Goal: Information Seeking & Learning: Learn about a topic

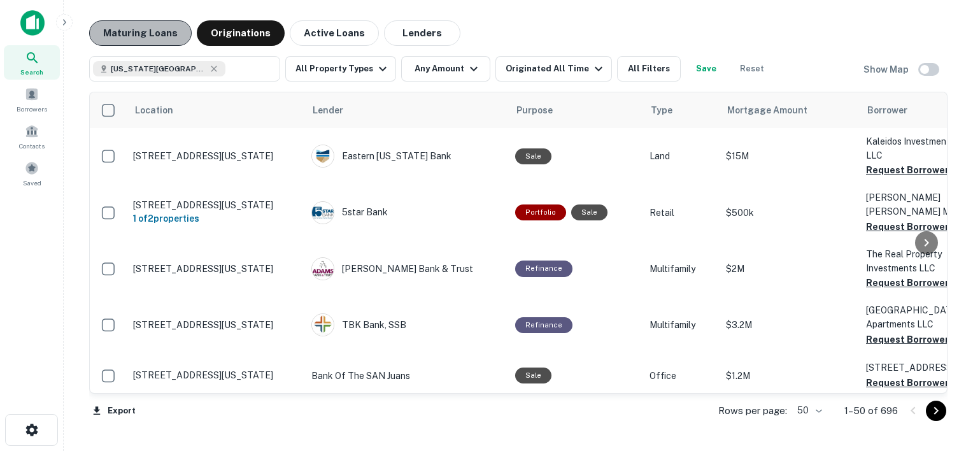
click at [145, 36] on button "Maturing Loans" at bounding box center [140, 32] width 103 height 25
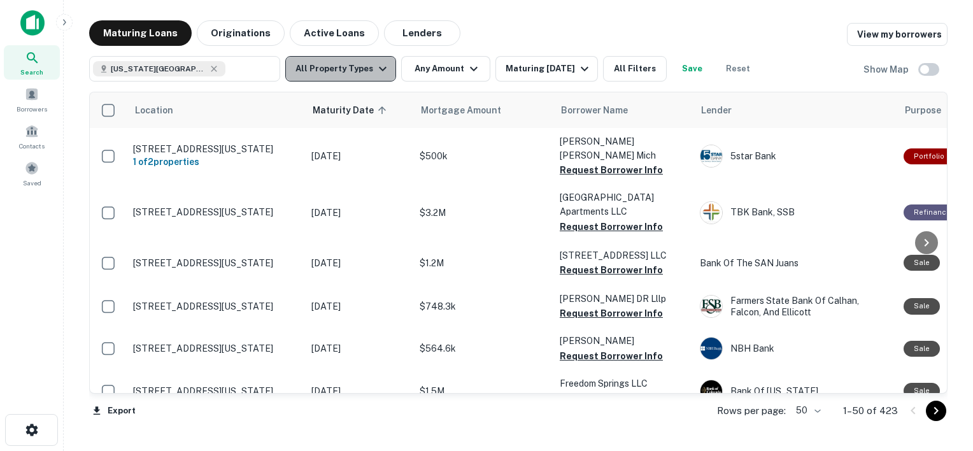
click at [369, 76] on button "All Property Types" at bounding box center [340, 68] width 111 height 25
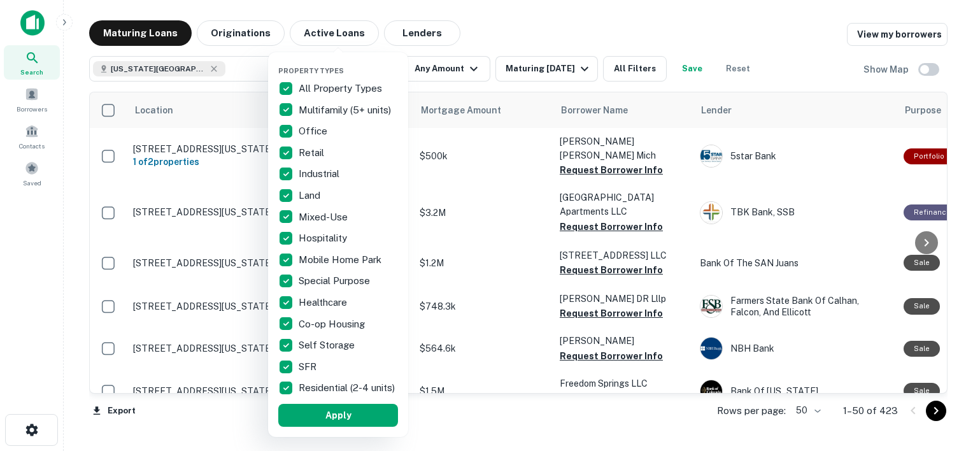
click at [318, 86] on p "All Property Types" at bounding box center [342, 88] width 86 height 15
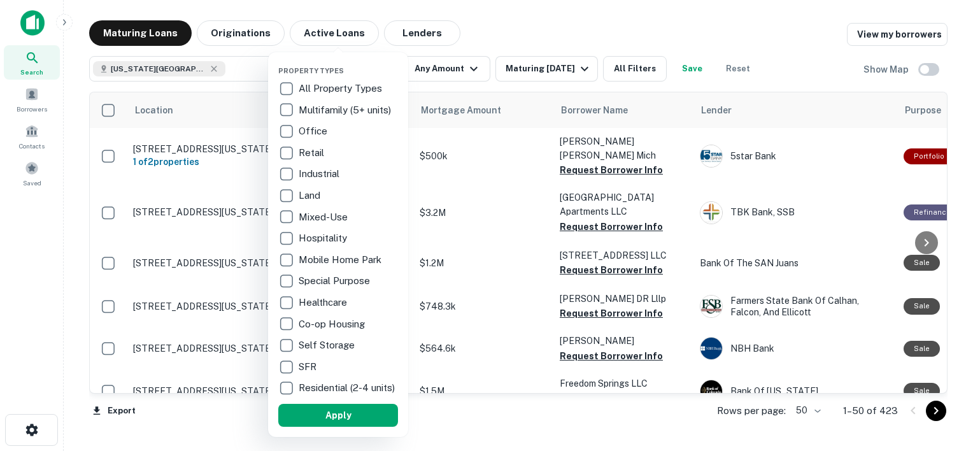
click at [313, 112] on p "Multifamily (5+ units)" at bounding box center [346, 110] width 95 height 15
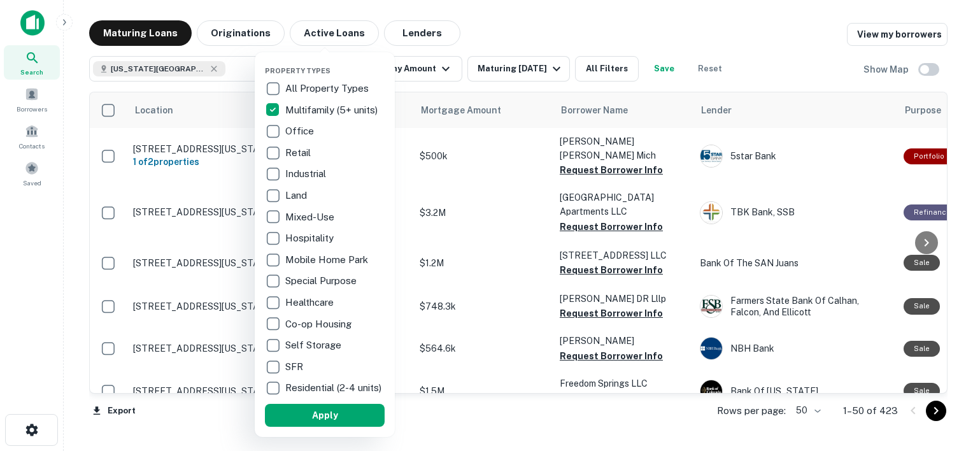
click at [308, 176] on p "Industrial" at bounding box center [306, 173] width 43 height 15
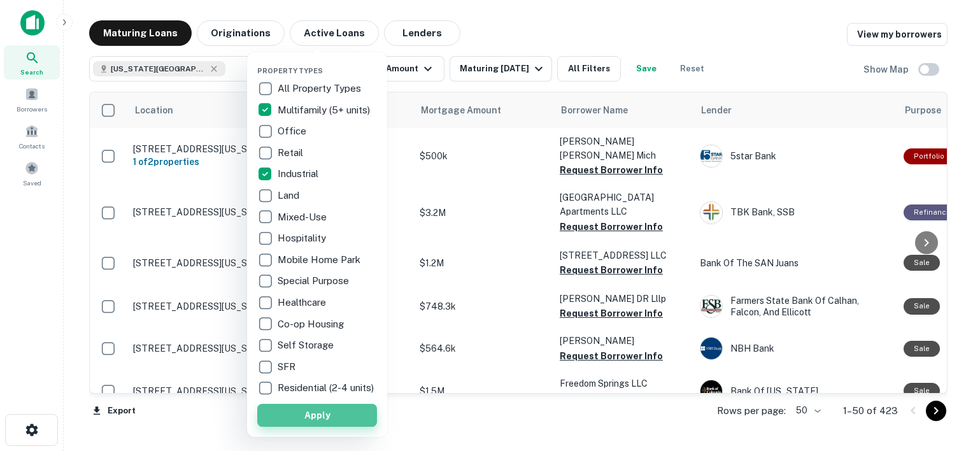
click at [336, 427] on button "Apply" at bounding box center [317, 415] width 120 height 23
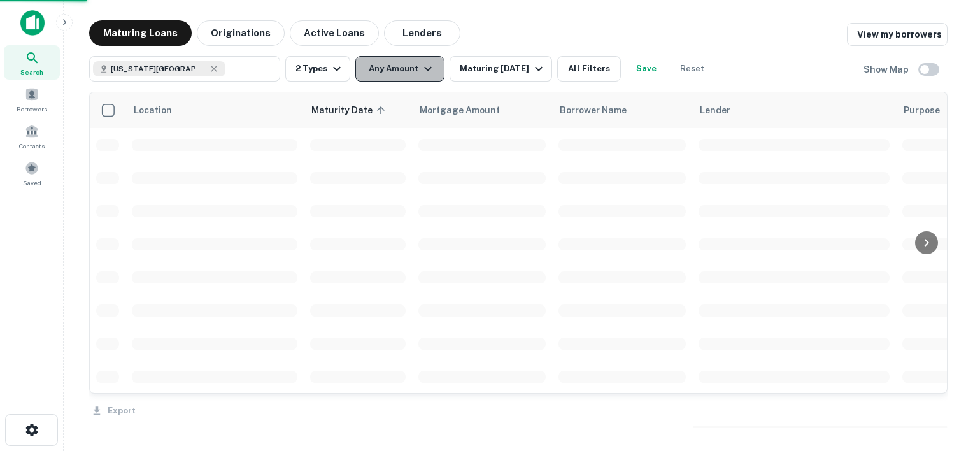
click at [423, 75] on icon "button" at bounding box center [427, 68] width 15 height 15
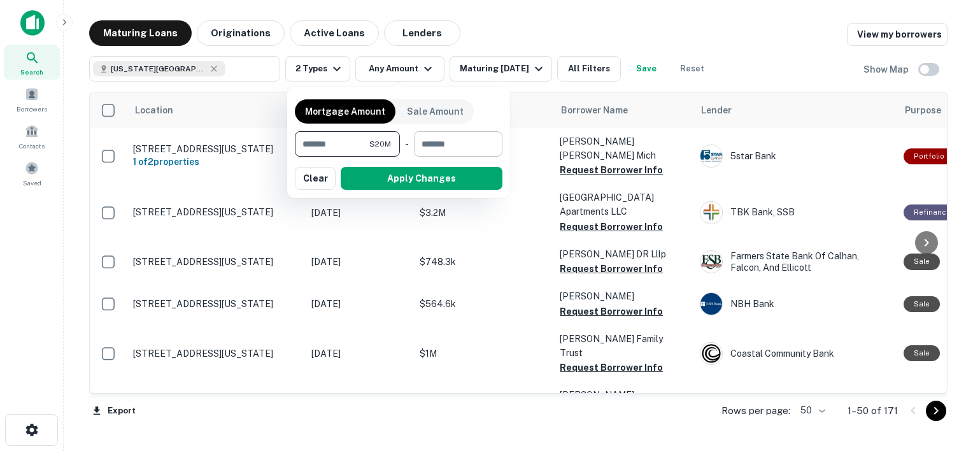
type input "********"
click at [422, 151] on input "number" at bounding box center [454, 143] width 80 height 25
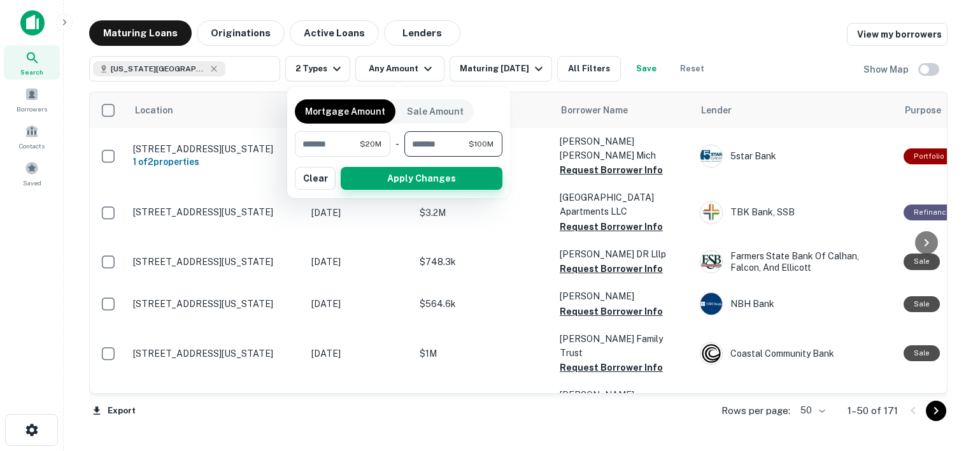
type input "*********"
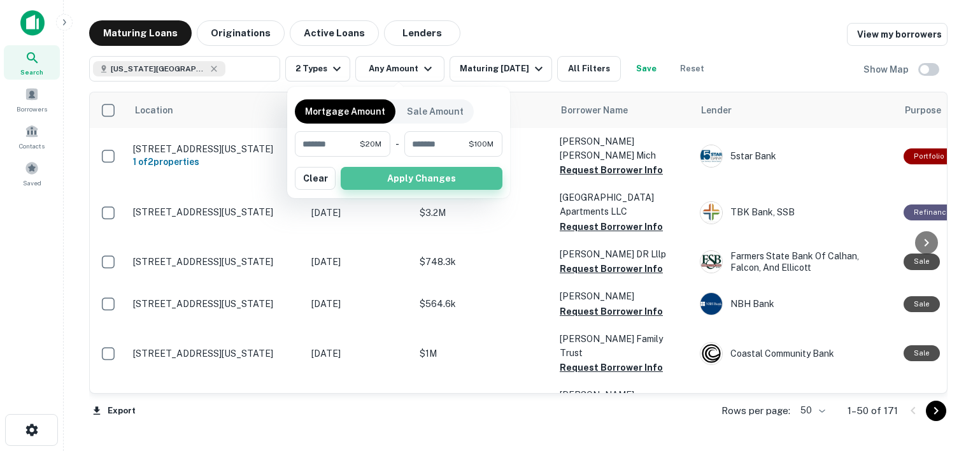
click at [439, 180] on button "Apply Changes" at bounding box center [422, 178] width 162 height 23
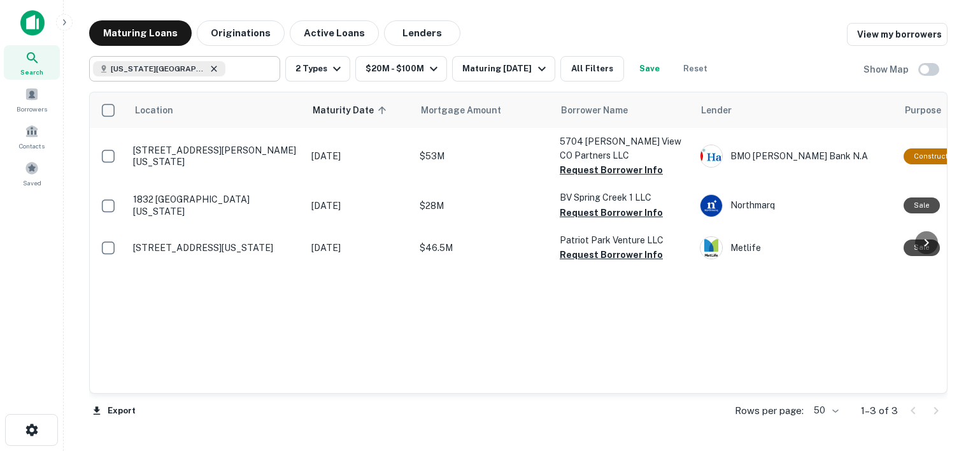
click at [216, 71] on icon at bounding box center [214, 69] width 6 height 6
type input "**********"
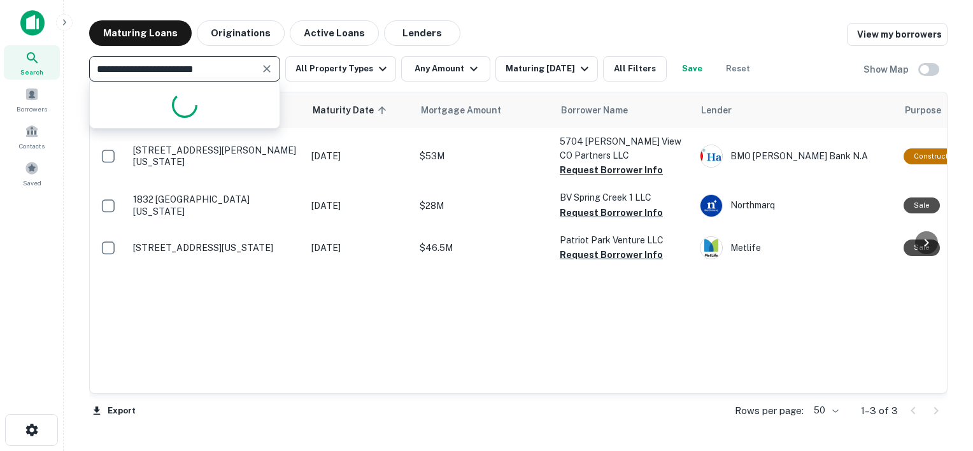
click at [265, 69] on icon "Clear" at bounding box center [267, 69] width 8 height 8
type input "**********"
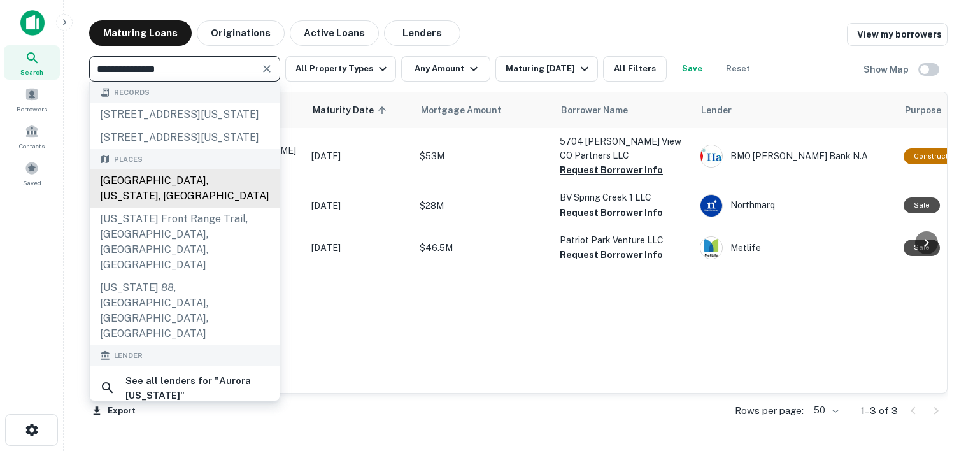
click at [171, 208] on div "Aurora, Colorado, USA" at bounding box center [185, 188] width 190 height 38
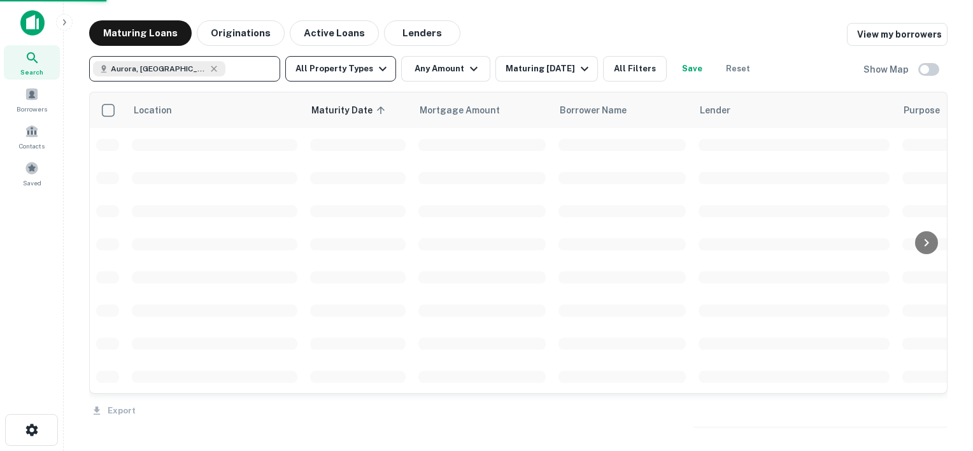
click at [378, 69] on icon "button" at bounding box center [382, 68] width 15 height 15
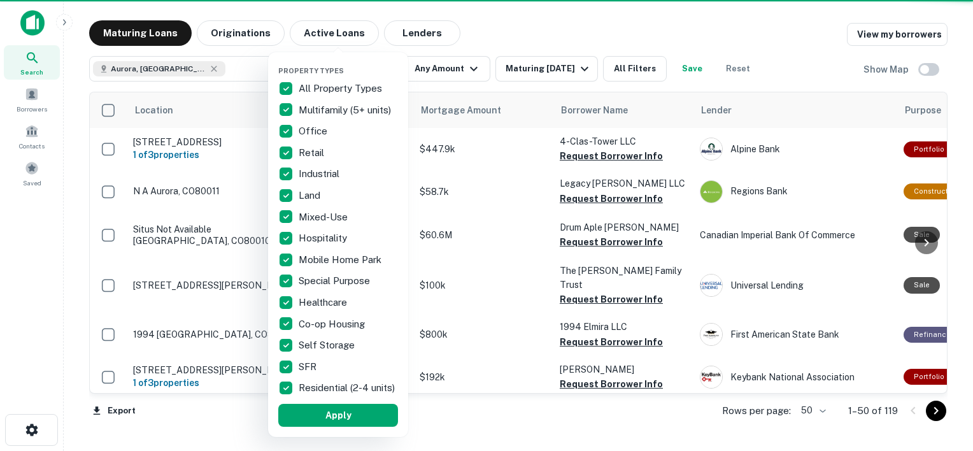
click at [356, 81] on p "All Property Types" at bounding box center [342, 88] width 86 height 15
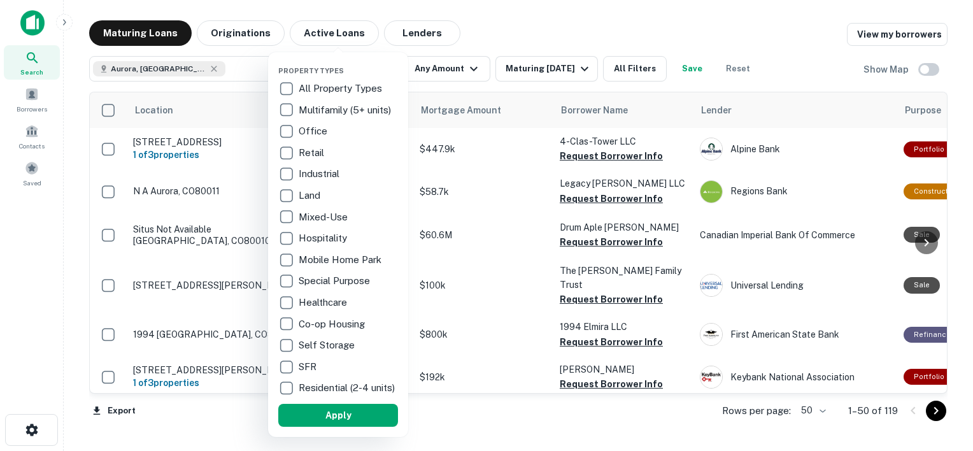
click at [346, 110] on p "Multifamily (5+ units)" at bounding box center [346, 110] width 95 height 15
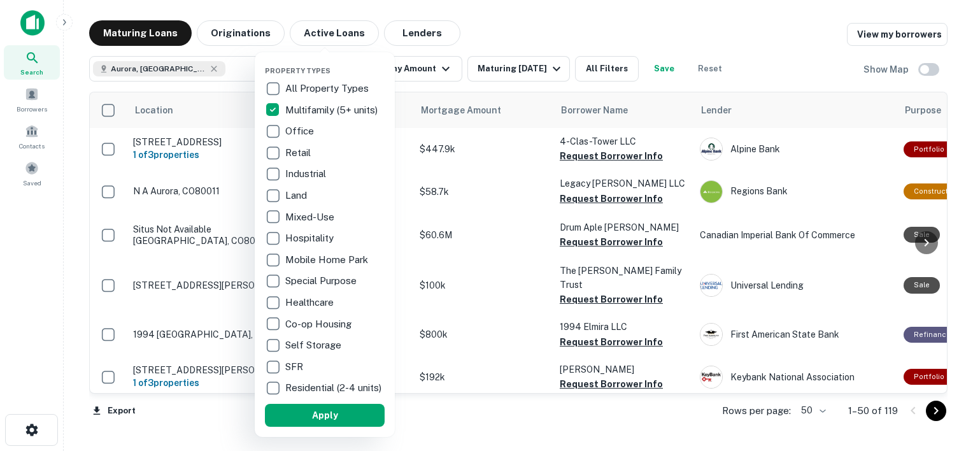
click at [304, 169] on p "Industrial" at bounding box center [306, 173] width 43 height 15
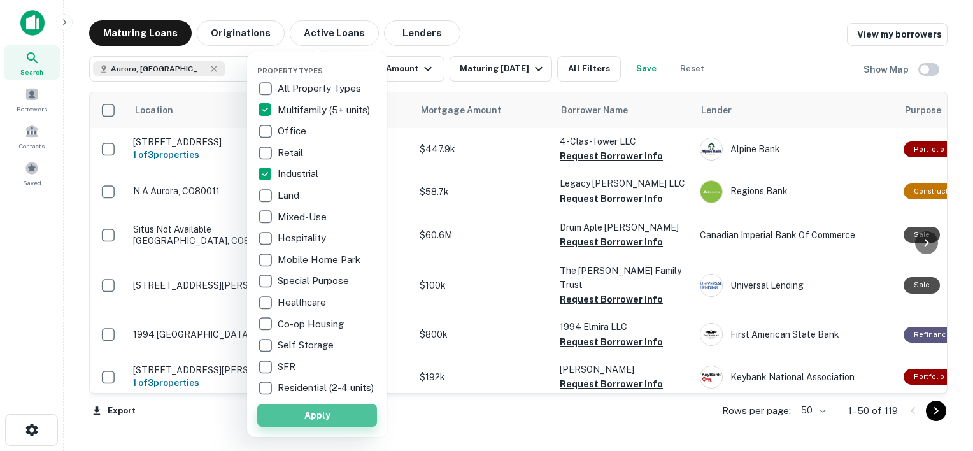
click at [348, 418] on button "Apply" at bounding box center [317, 415] width 120 height 23
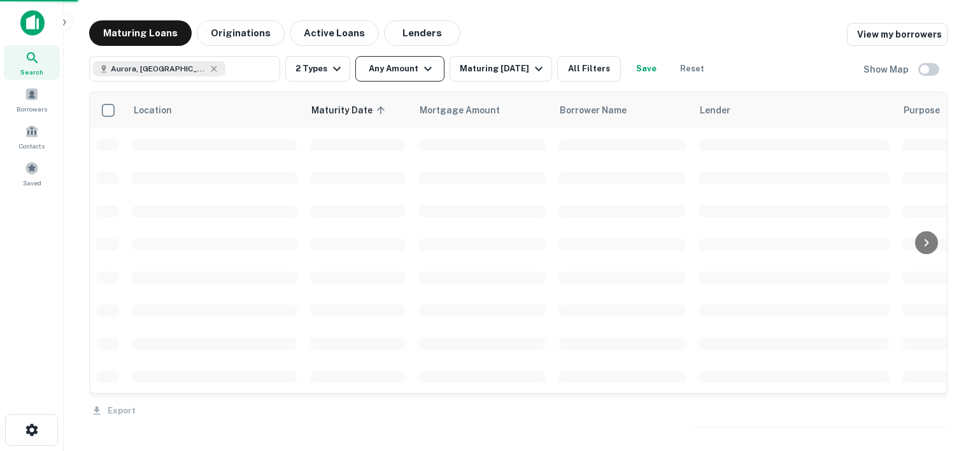
click at [425, 72] on icon "button" at bounding box center [427, 68] width 15 height 15
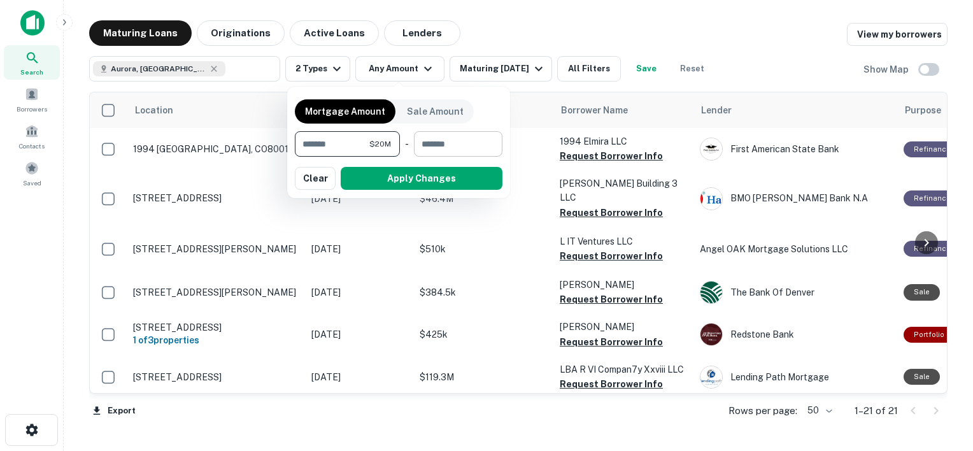
type input "********"
click at [439, 143] on input "number" at bounding box center [454, 143] width 80 height 25
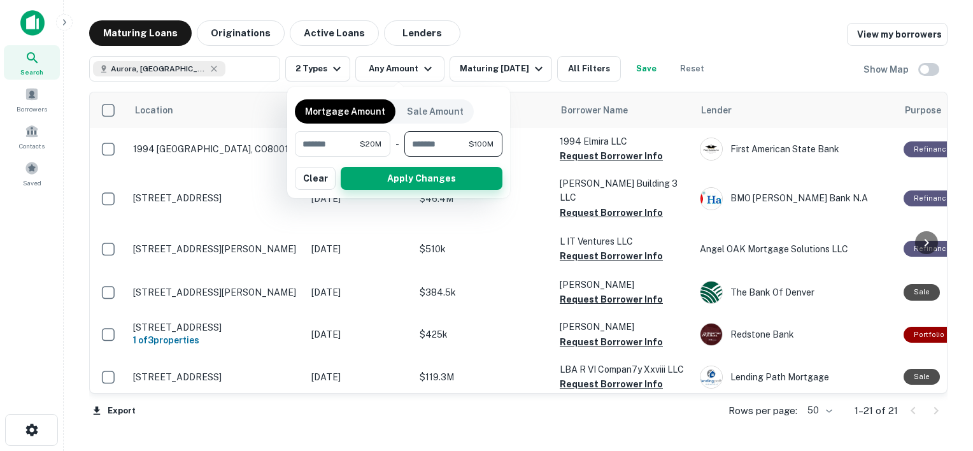
type input "*********"
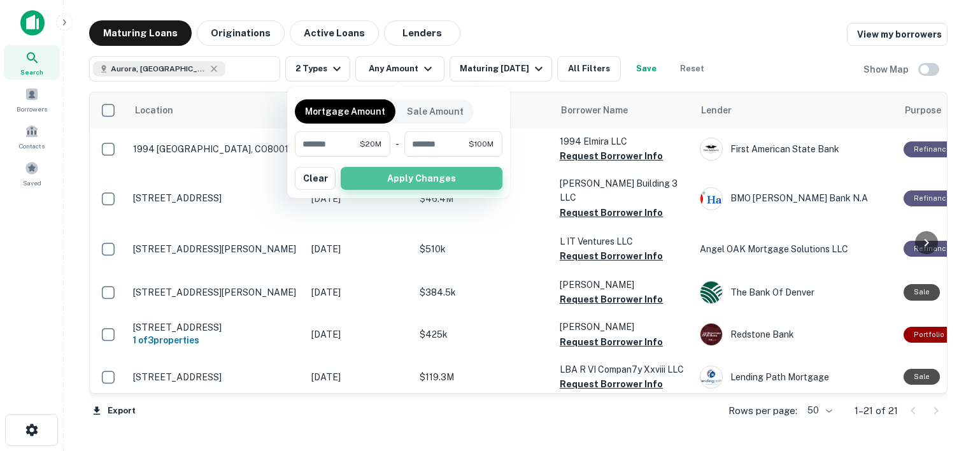
click at [439, 174] on button "Apply Changes" at bounding box center [422, 178] width 162 height 23
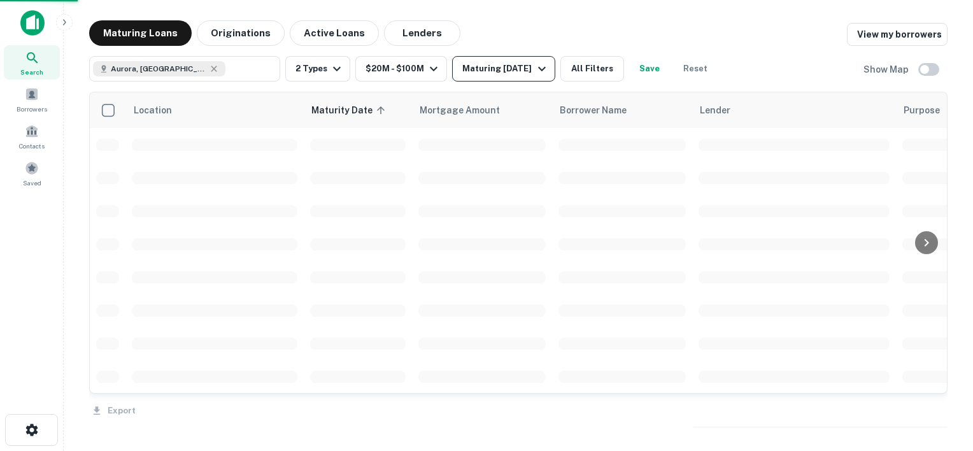
click at [546, 69] on icon "button" at bounding box center [541, 68] width 15 height 15
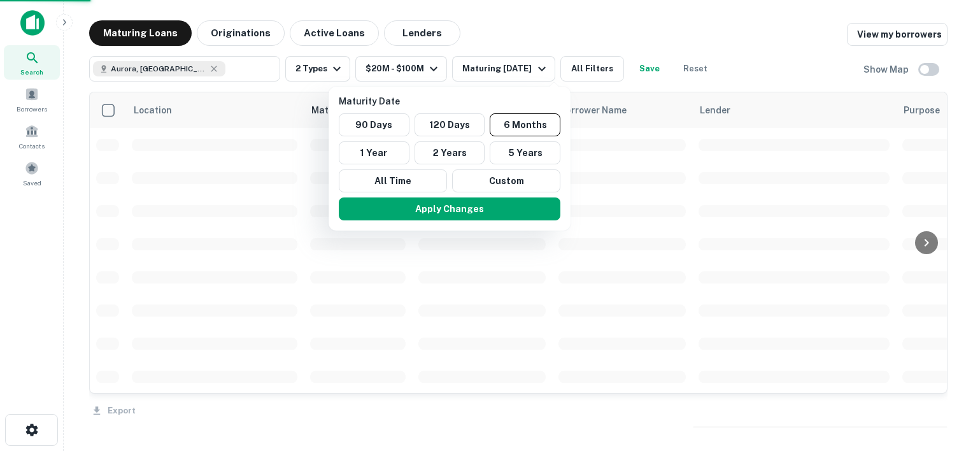
click at [338, 166] on div "90 Days 120 Days 6 Months 1 Year 2 Years 5 Years All Time Custom" at bounding box center [450, 152] width 232 height 79
click at [372, 155] on button "1 Year" at bounding box center [374, 152] width 71 height 23
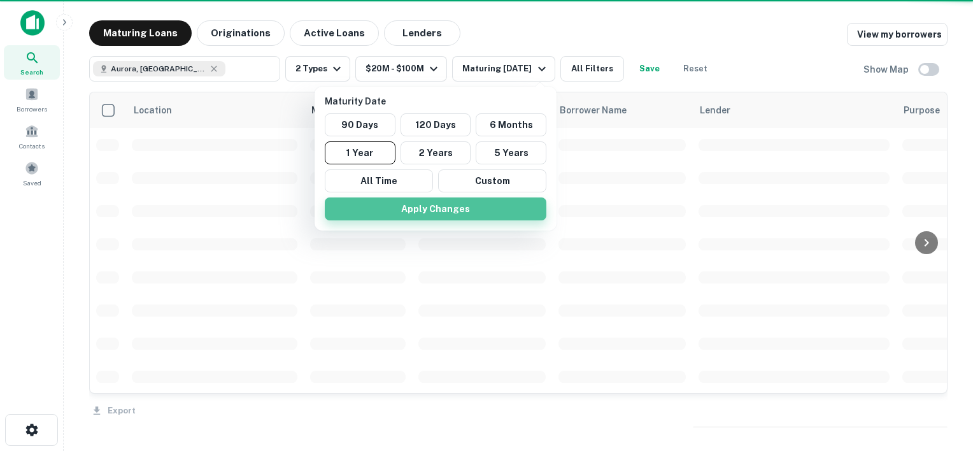
click at [446, 212] on button "Apply Changes" at bounding box center [436, 208] width 222 height 23
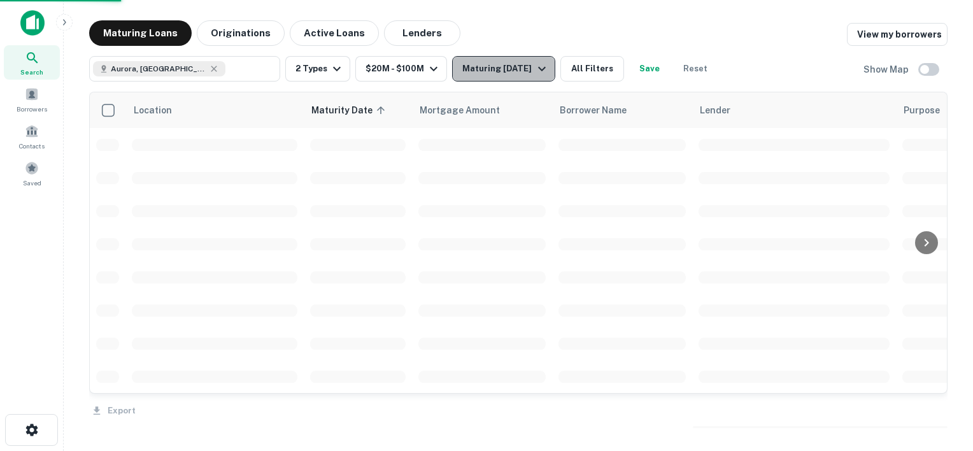
click at [504, 72] on div "Maturing In 1 Year" at bounding box center [505, 68] width 87 height 15
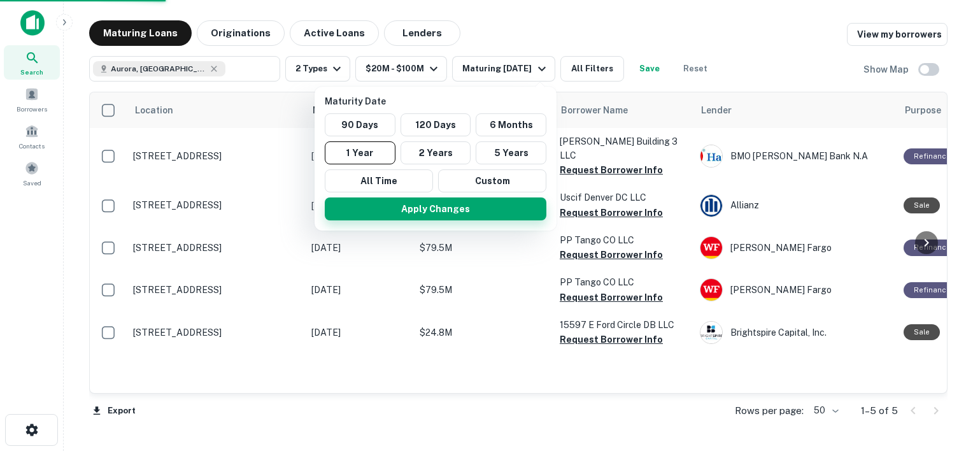
click at [472, 213] on button "Apply Changes" at bounding box center [436, 208] width 222 height 23
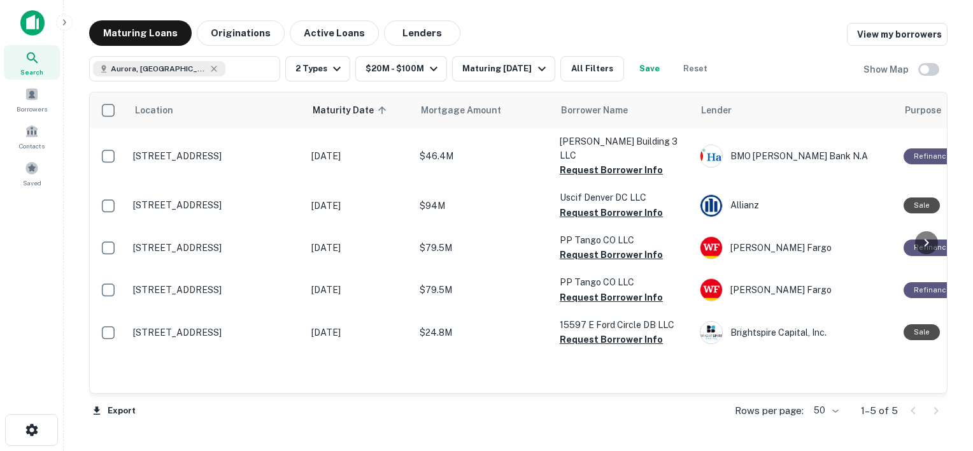
click at [533, 357] on div "Location Maturity Date sorted ascending Mortgage Amount Borrower Name Lender Pu…" at bounding box center [518, 242] width 857 height 301
click at [209, 68] on icon at bounding box center [214, 69] width 10 height 10
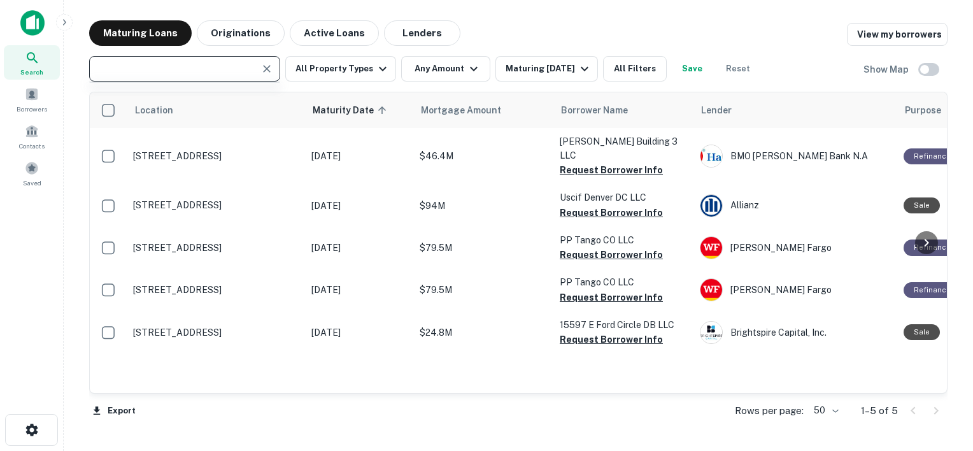
type input "**********"
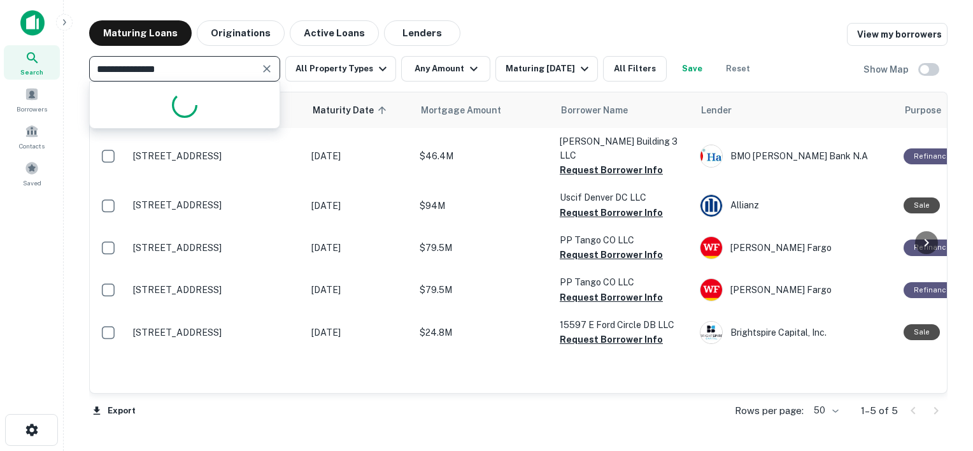
type input "**********"
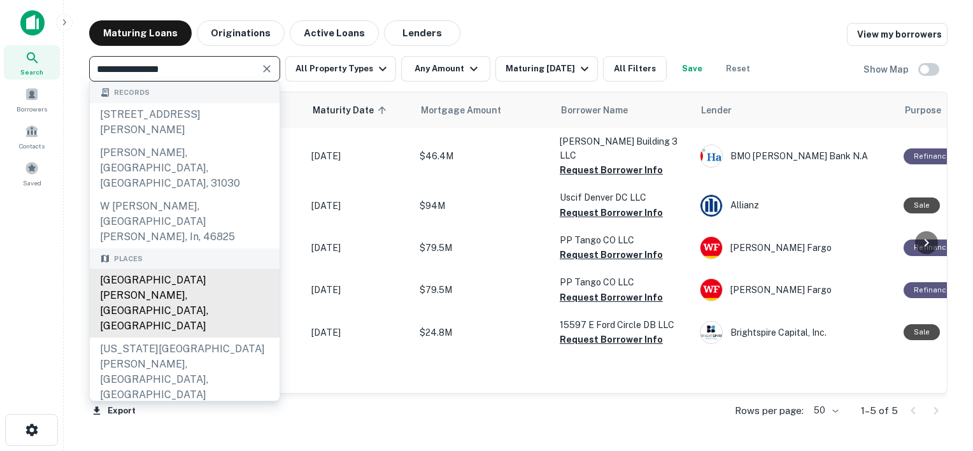
click at [161, 269] on div "Fort Collins, CO, USA" at bounding box center [185, 303] width 190 height 69
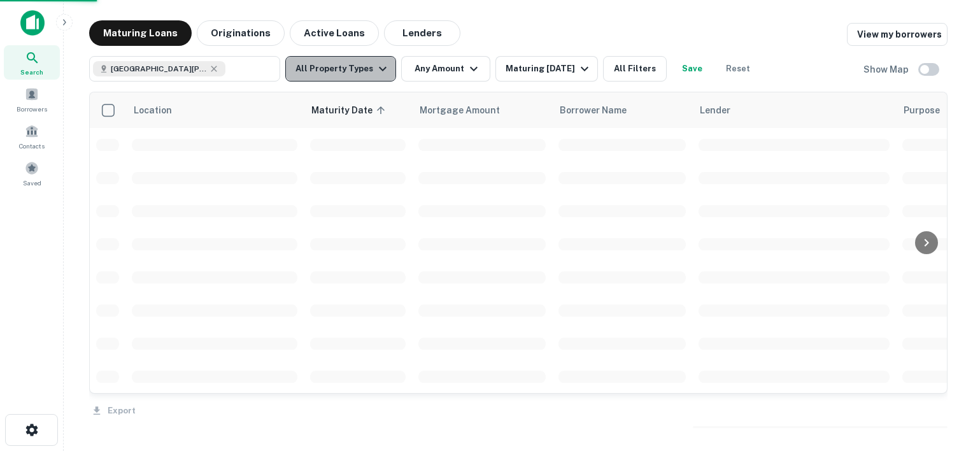
click at [376, 71] on icon "button" at bounding box center [382, 68] width 15 height 15
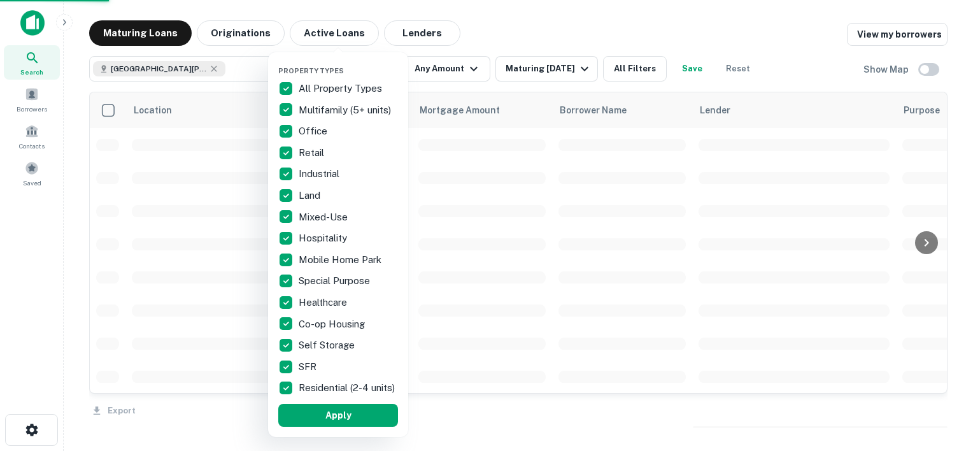
click at [308, 89] on p "All Property Types" at bounding box center [342, 88] width 86 height 15
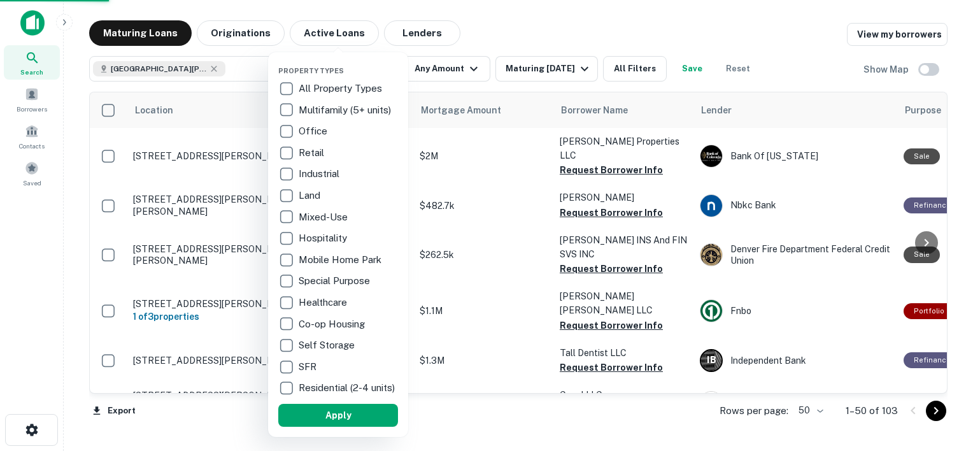
click at [302, 110] on p "Multifamily (5+ units)" at bounding box center [346, 110] width 95 height 15
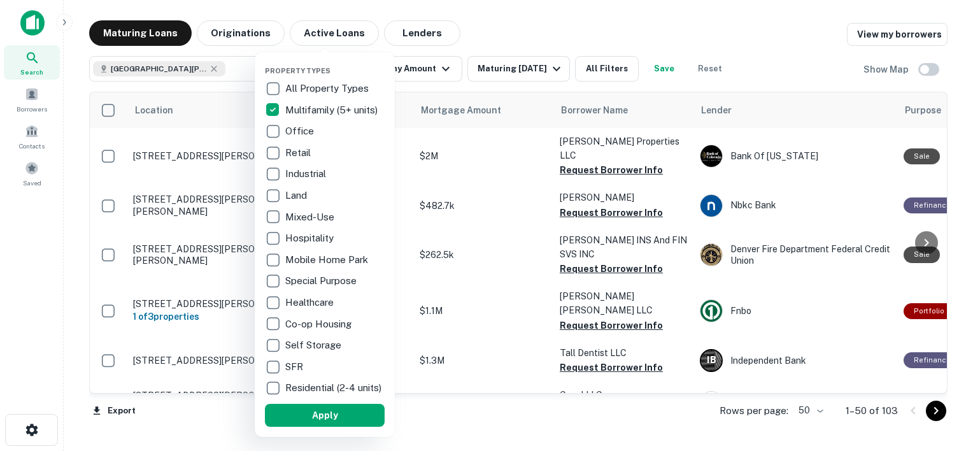
click at [310, 171] on p "Industrial" at bounding box center [306, 173] width 43 height 15
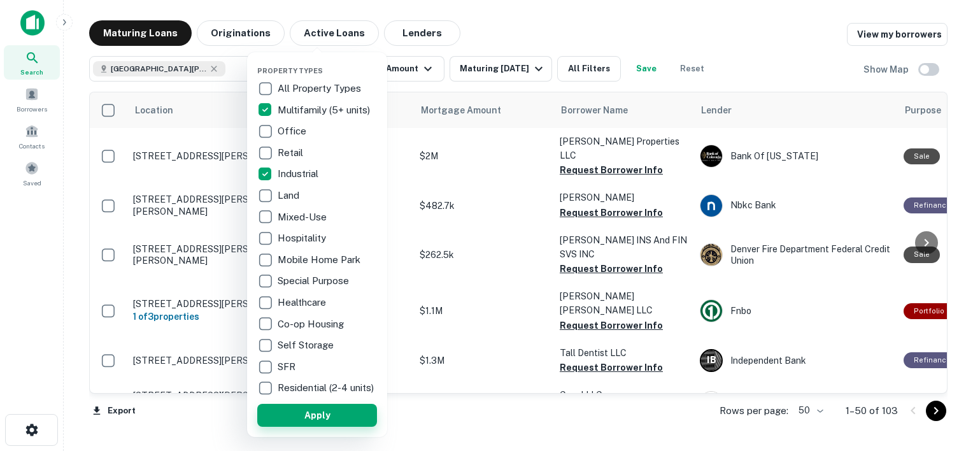
click at [334, 425] on button "Apply" at bounding box center [317, 415] width 120 height 23
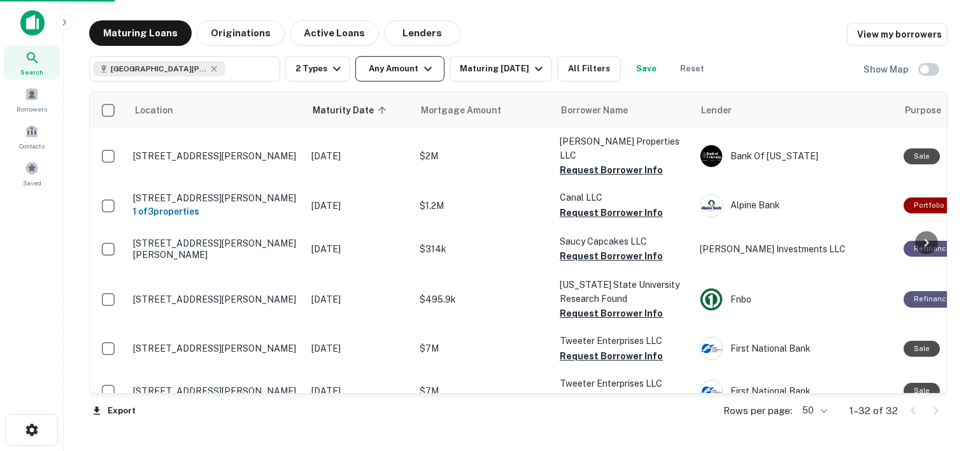
click at [424, 69] on icon "button" at bounding box center [427, 68] width 15 height 15
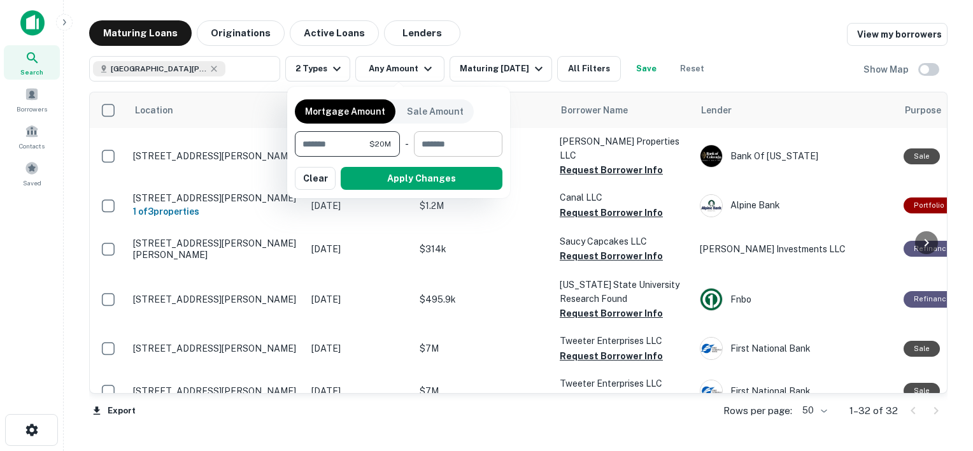
type input "********"
click at [428, 148] on input "number" at bounding box center [454, 143] width 80 height 25
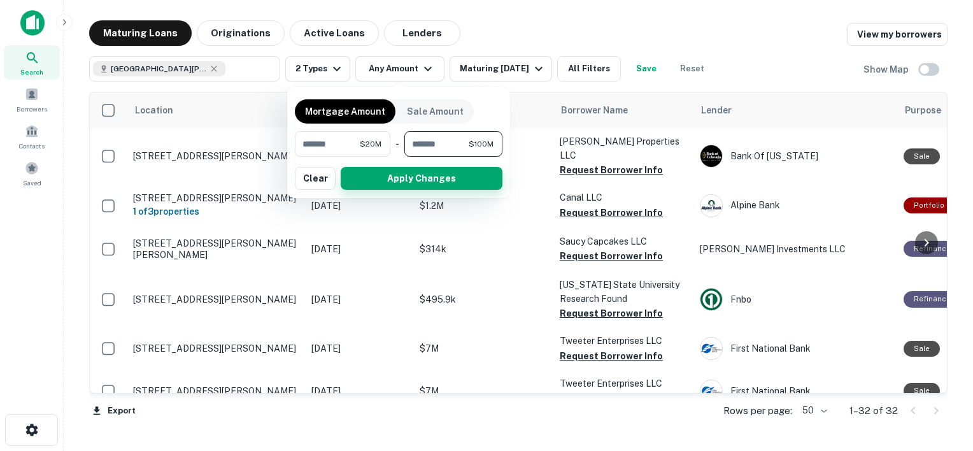
type input "*********"
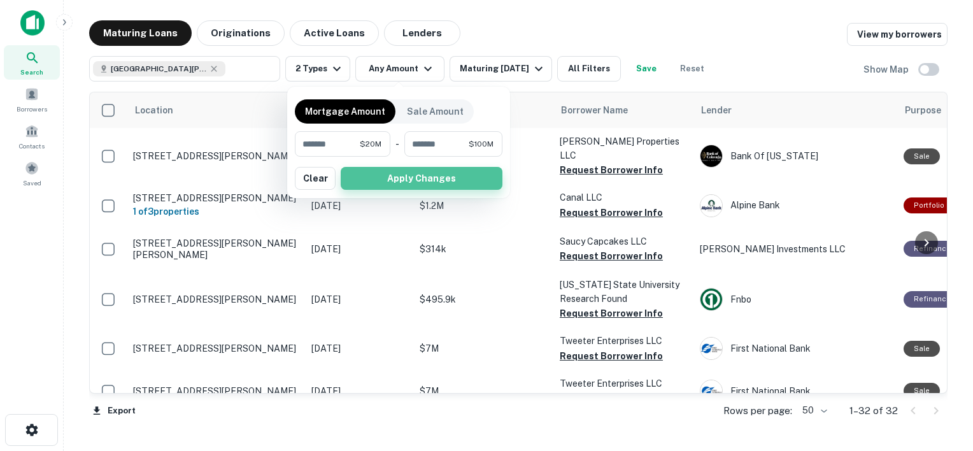
click at [438, 187] on button "Apply Changes" at bounding box center [422, 178] width 162 height 23
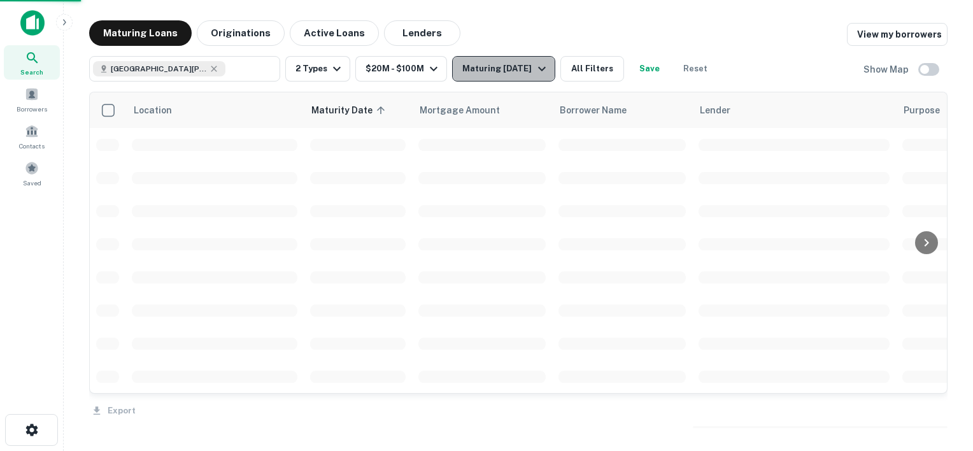
click at [515, 72] on div "Maturing In 6 Months" at bounding box center [505, 68] width 87 height 15
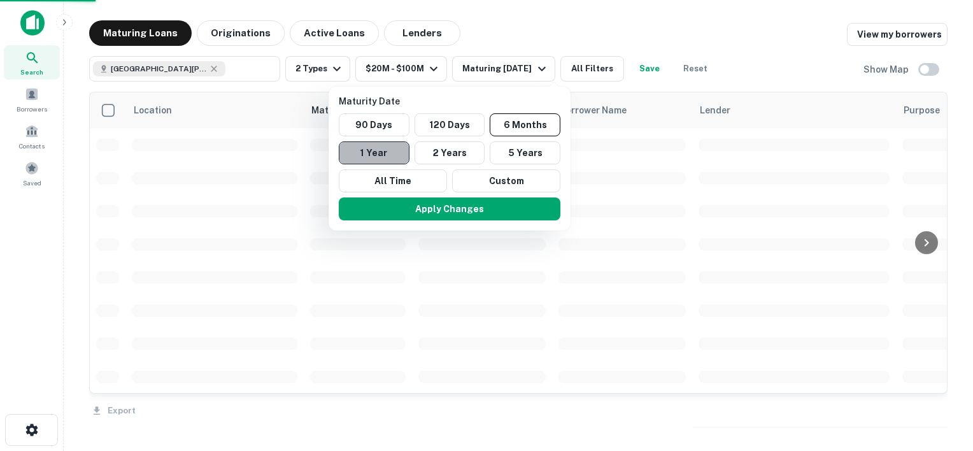
click at [383, 150] on button "1 Year" at bounding box center [374, 152] width 71 height 23
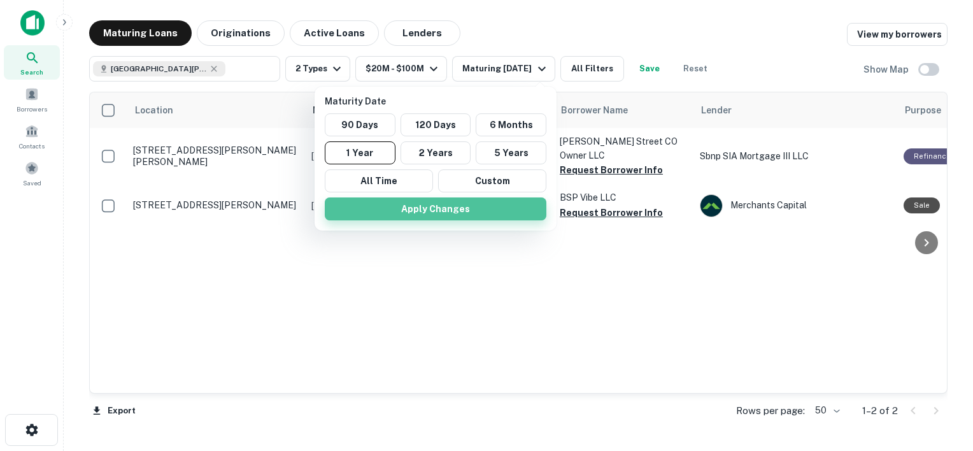
click at [466, 204] on button "Apply Changes" at bounding box center [436, 208] width 222 height 23
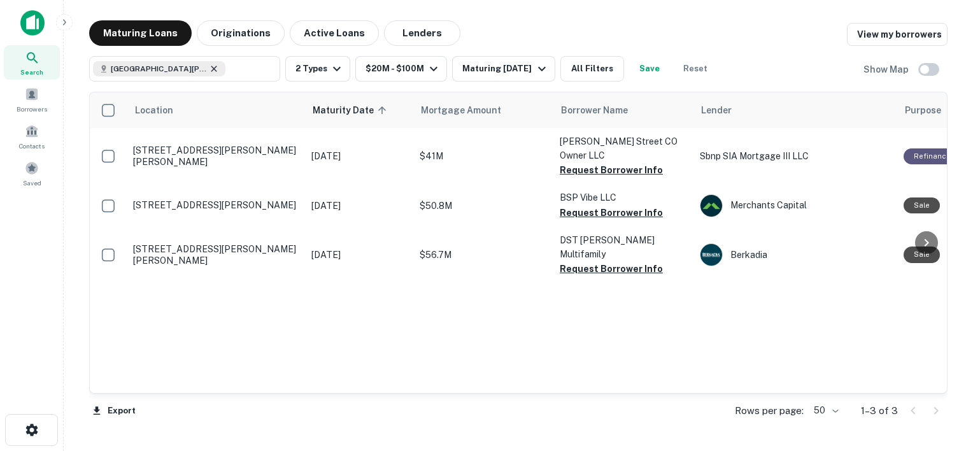
click at [209, 71] on icon at bounding box center [214, 69] width 10 height 10
type input "**********"
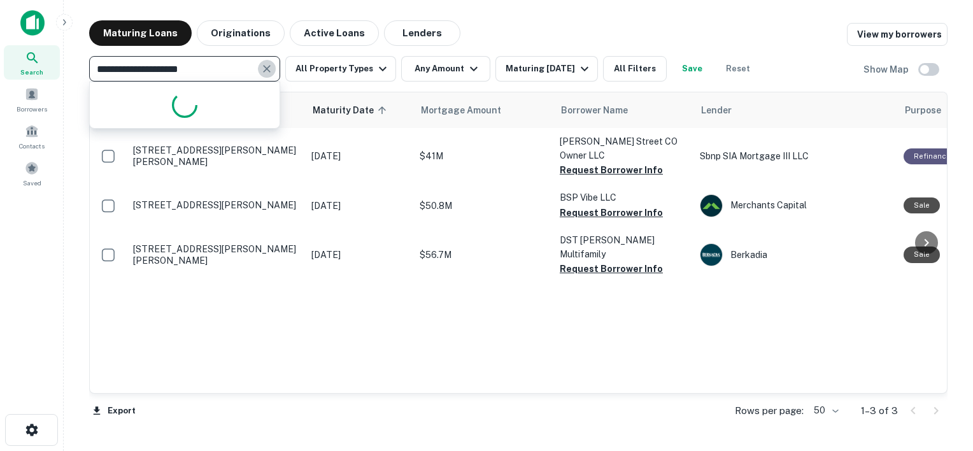
click at [271, 69] on icon "Clear" at bounding box center [267, 68] width 13 height 13
type input "**********"
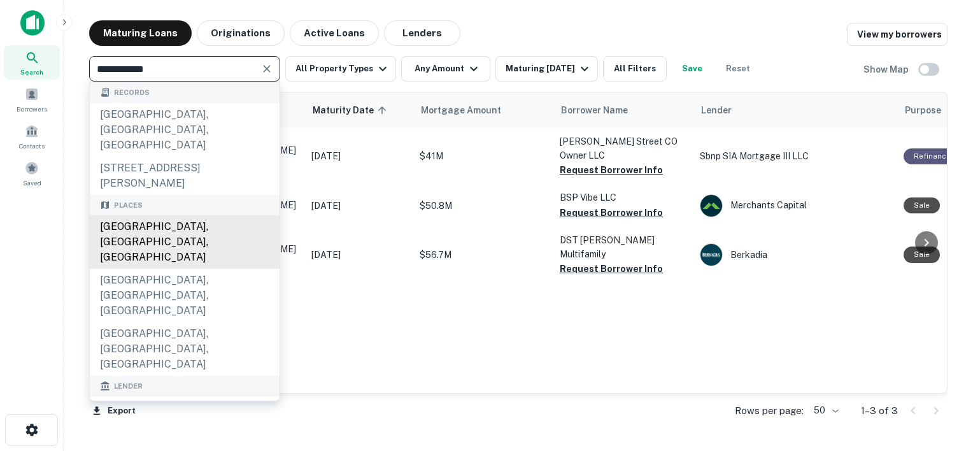
click at [143, 215] on div "Lakewood, CO, USA" at bounding box center [185, 242] width 190 height 54
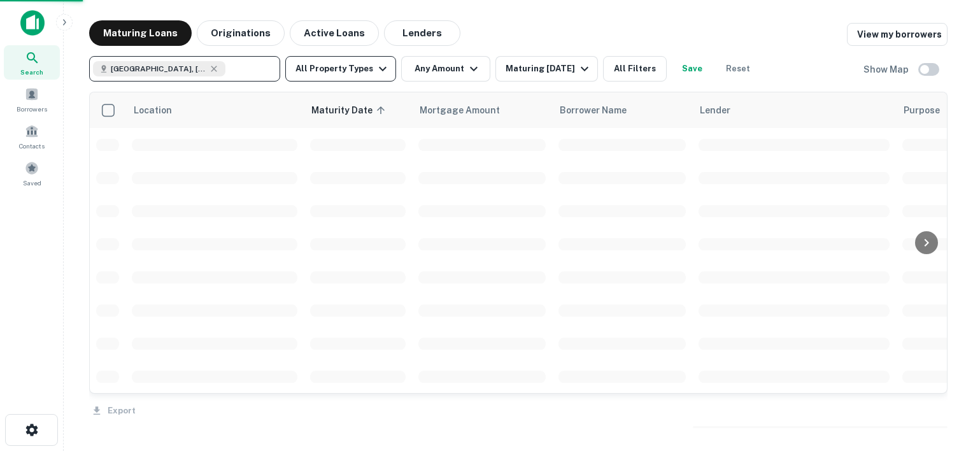
click at [385, 68] on icon "button" at bounding box center [382, 68] width 15 height 15
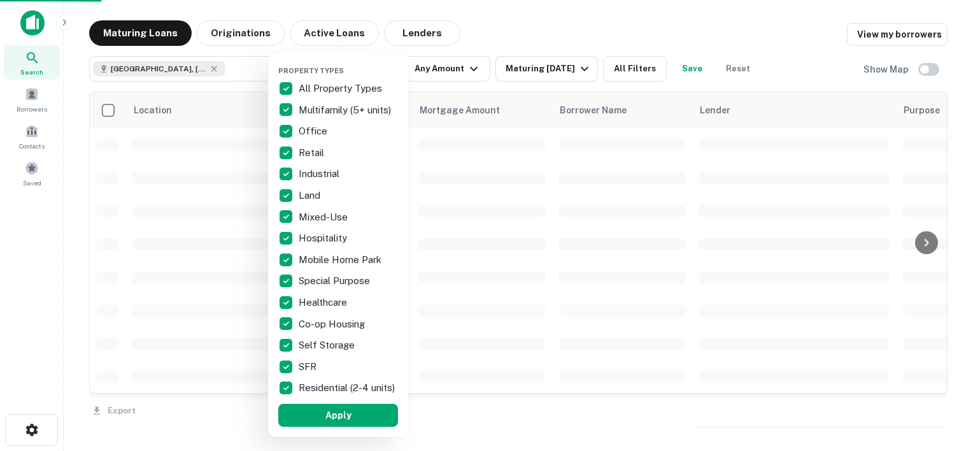
click at [332, 84] on p "All Property Types" at bounding box center [342, 88] width 86 height 15
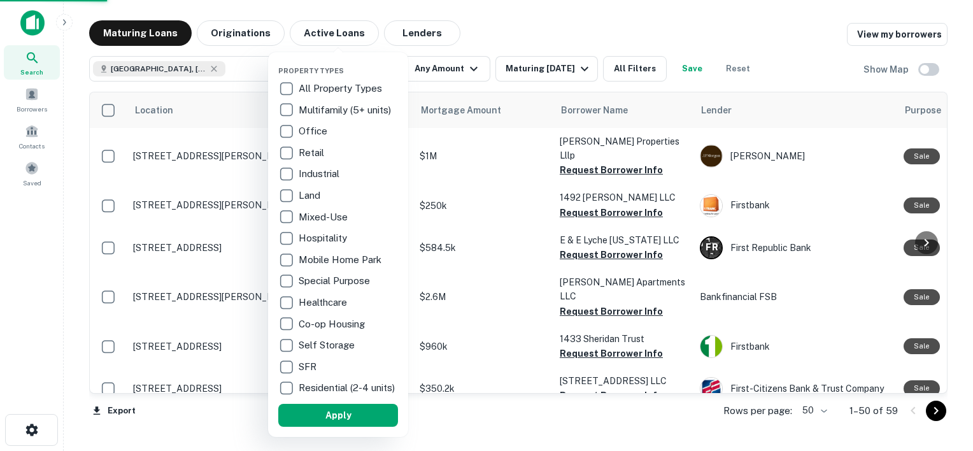
click at [324, 109] on p "Multifamily (5+ units)" at bounding box center [346, 110] width 95 height 15
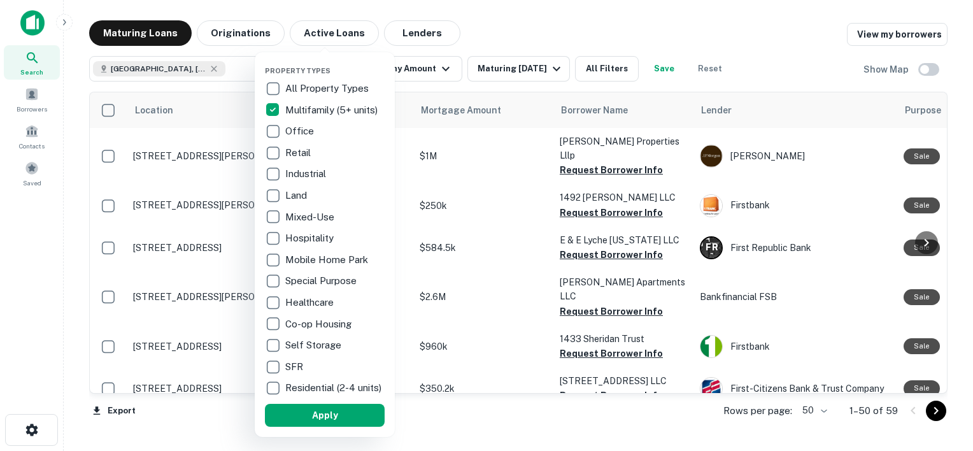
click at [315, 173] on p "Industrial" at bounding box center [306, 173] width 43 height 15
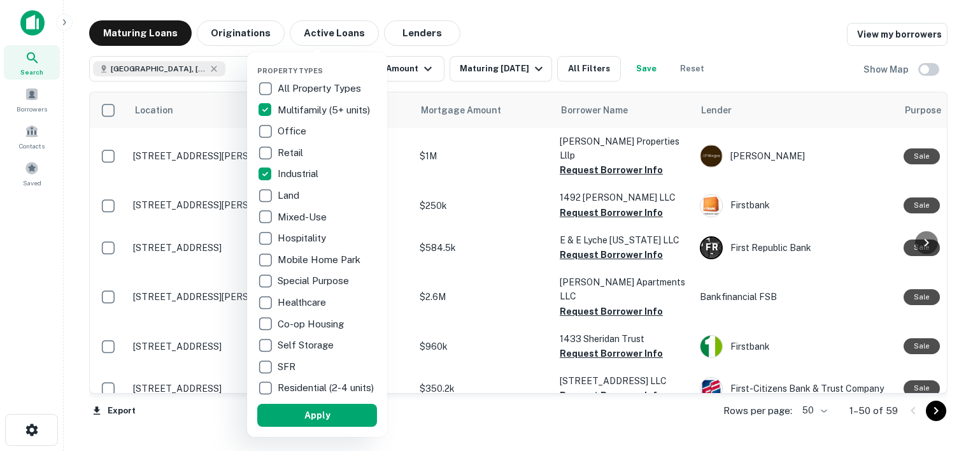
click at [334, 425] on button "Apply" at bounding box center [317, 415] width 120 height 23
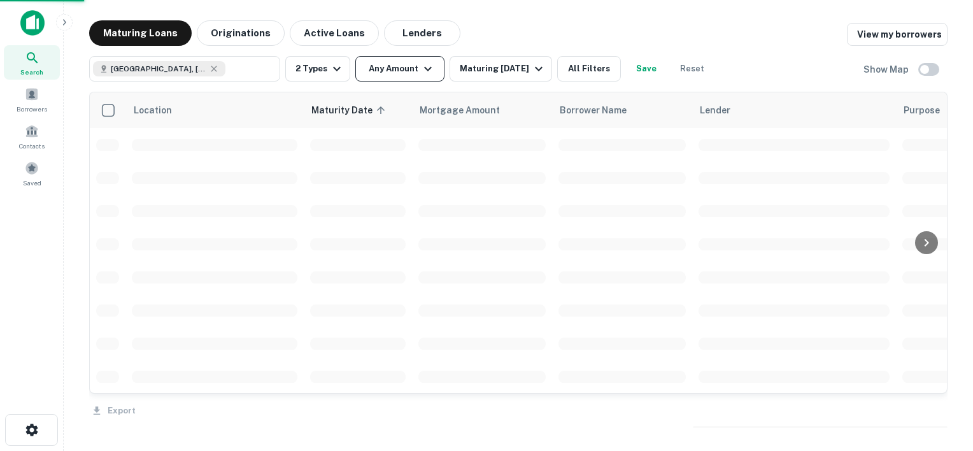
click at [427, 69] on icon "button" at bounding box center [428, 69] width 8 height 4
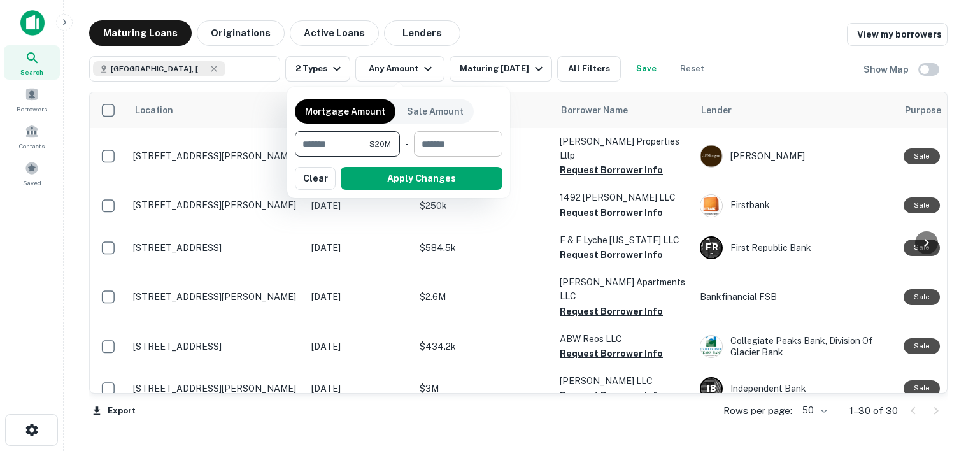
type input "********"
click at [453, 154] on input "number" at bounding box center [454, 143] width 80 height 25
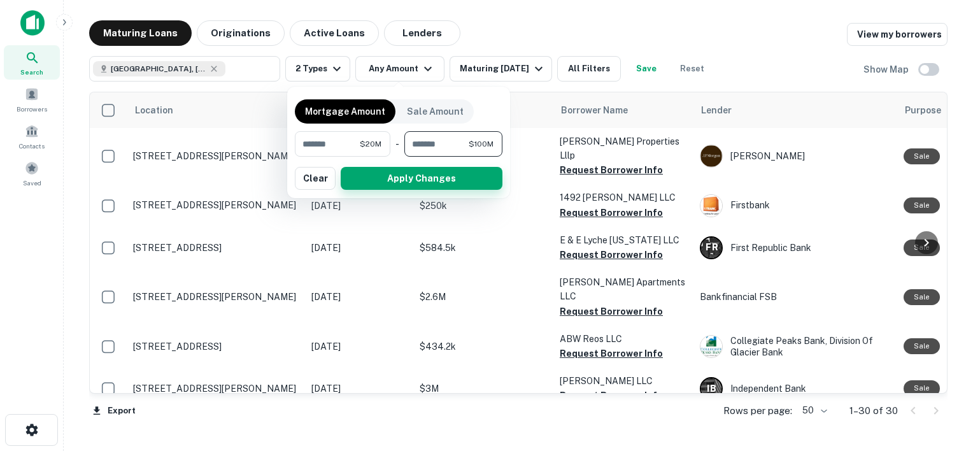
type input "*********"
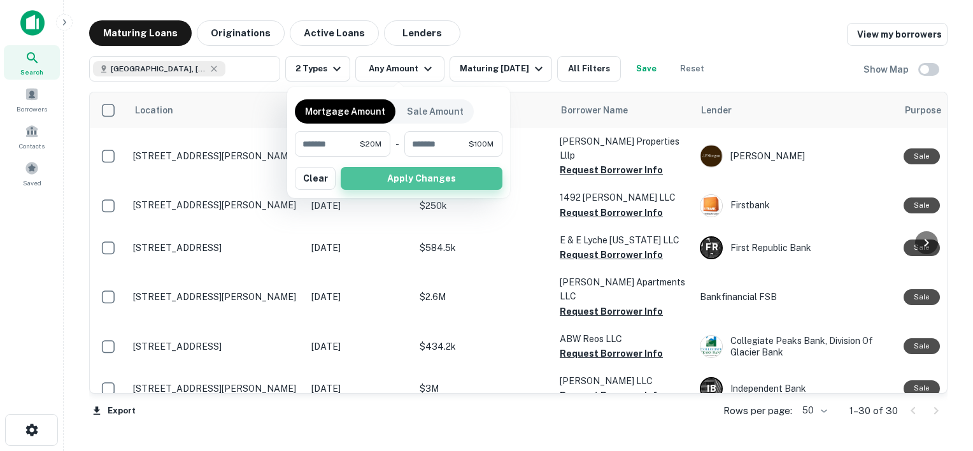
click at [445, 183] on button "Apply Changes" at bounding box center [422, 178] width 162 height 23
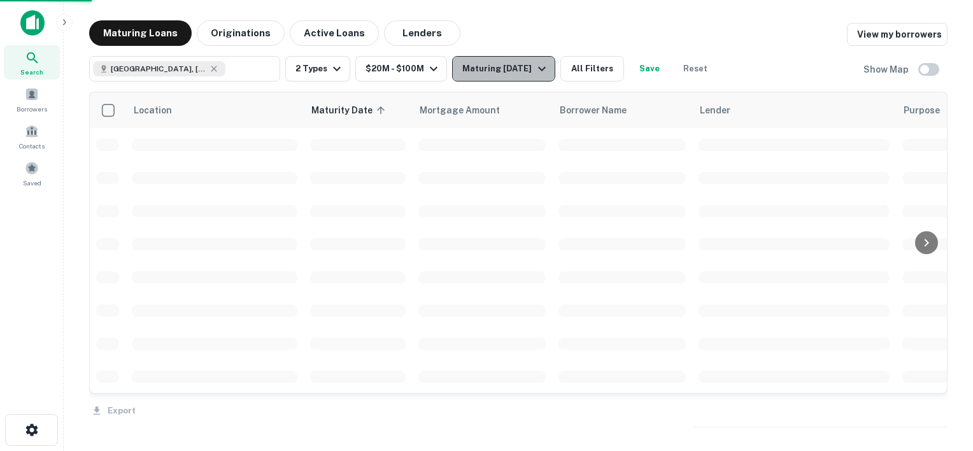
click at [543, 69] on div "Maturing In 6 Months" at bounding box center [505, 68] width 87 height 15
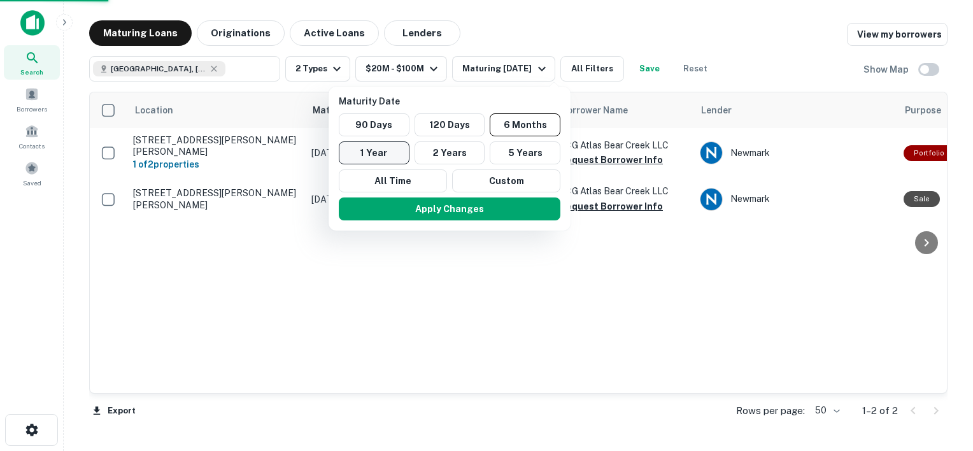
click at [373, 155] on button "1 Year" at bounding box center [374, 152] width 71 height 23
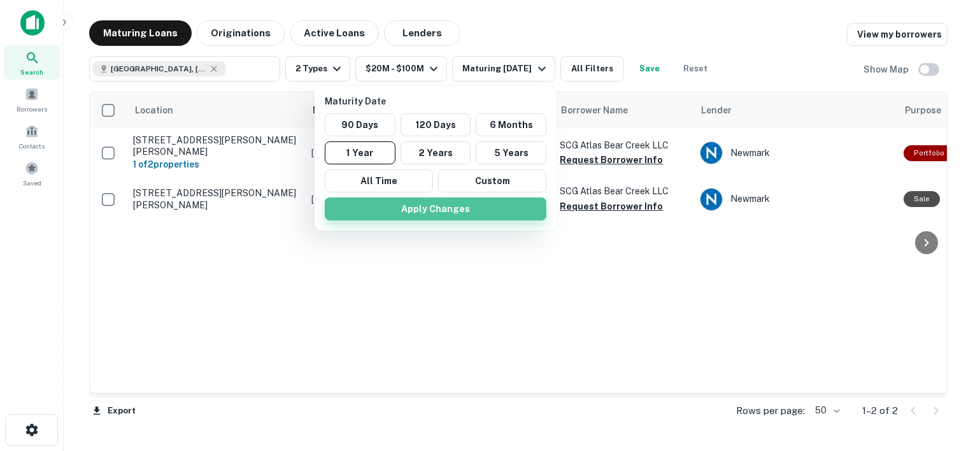
click at [442, 209] on button "Apply Changes" at bounding box center [436, 208] width 222 height 23
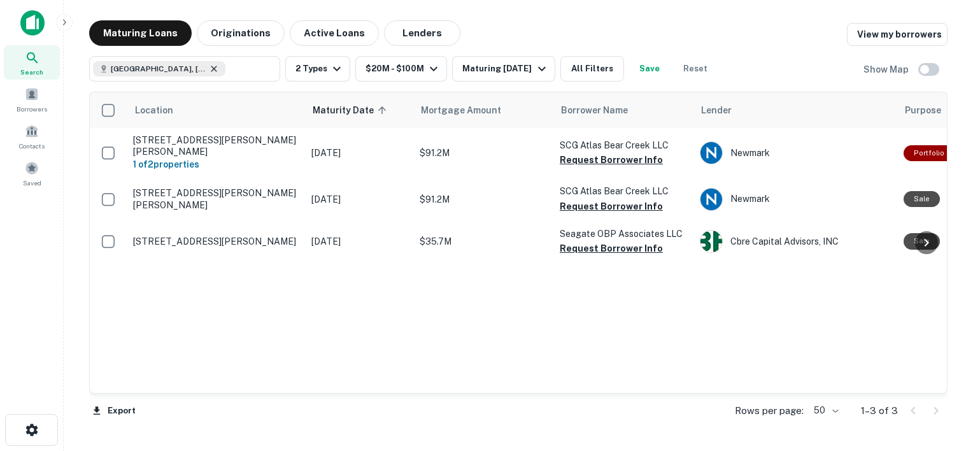
click at [209, 70] on icon at bounding box center [214, 69] width 10 height 10
type input "**********"
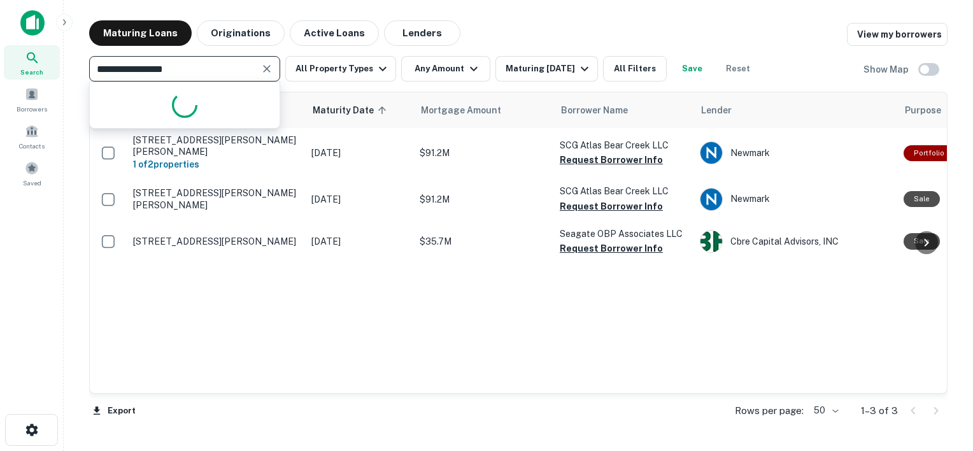
click at [269, 69] on icon "Clear" at bounding box center [267, 68] width 13 height 13
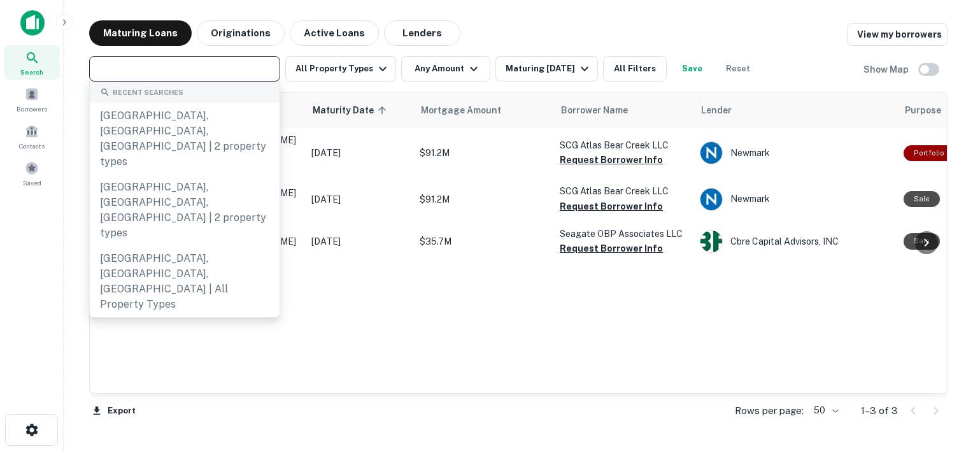
paste input "********"
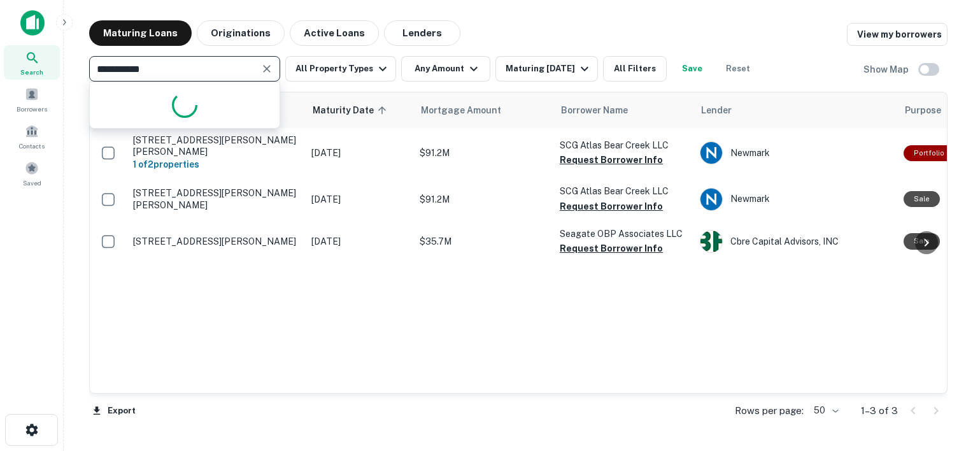
type input "**********"
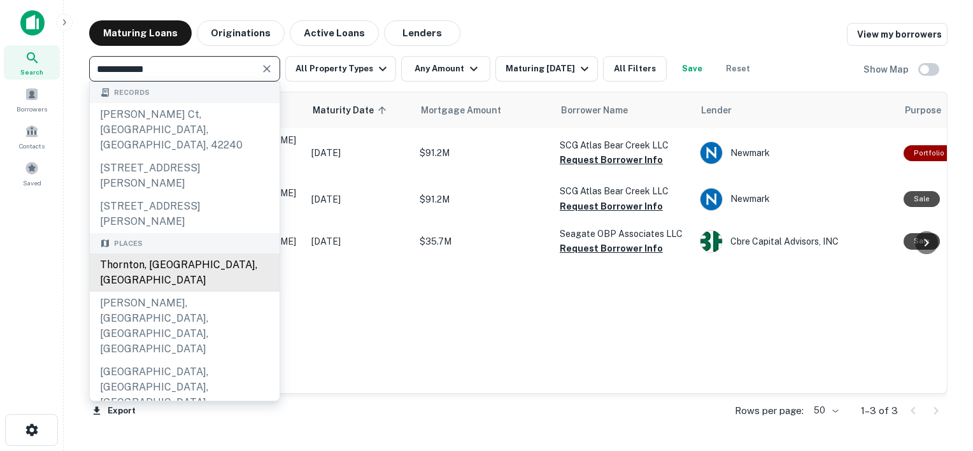
click at [150, 256] on div "Thornton, CO, USA" at bounding box center [185, 273] width 190 height 38
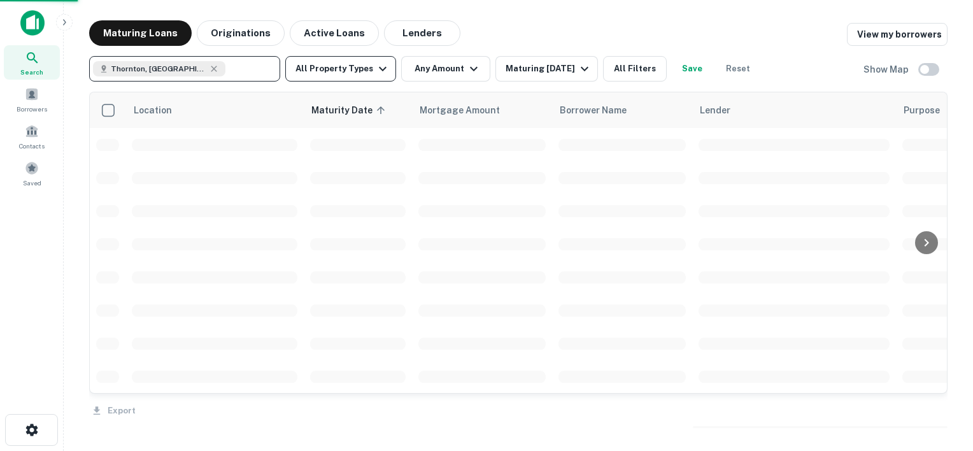
click at [375, 71] on icon "button" at bounding box center [382, 68] width 15 height 15
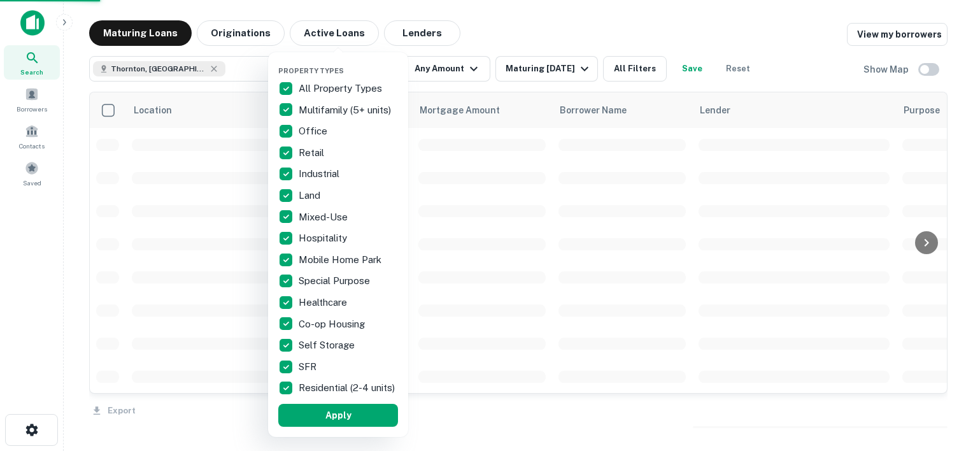
click at [301, 89] on p "All Property Types" at bounding box center [342, 88] width 86 height 15
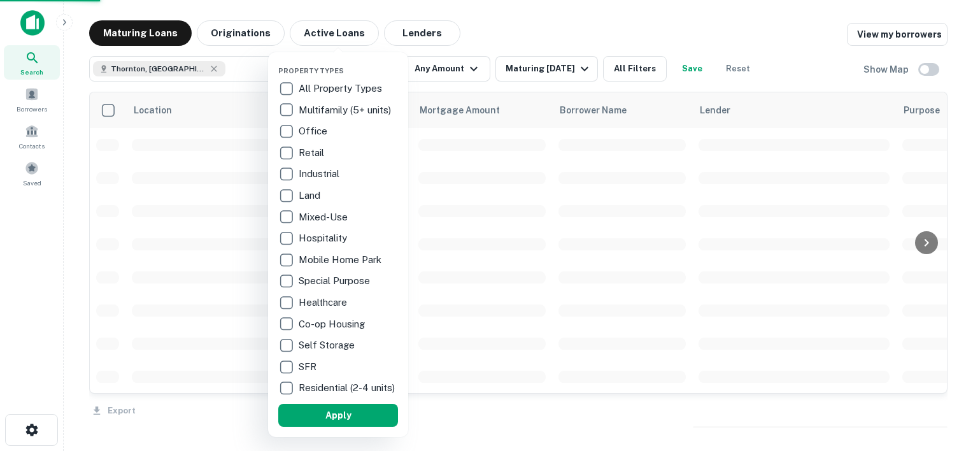
click at [317, 111] on p "Multifamily (5+ units)" at bounding box center [346, 110] width 95 height 15
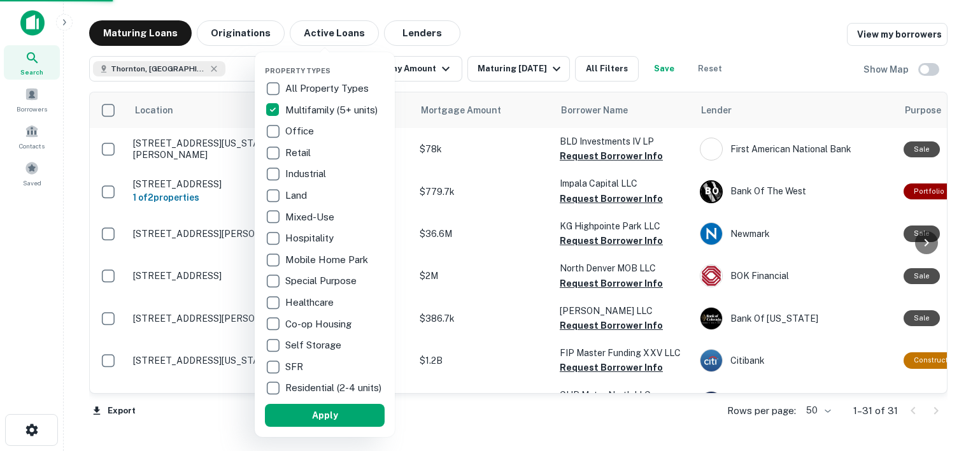
click at [310, 174] on p "Industrial" at bounding box center [306, 173] width 43 height 15
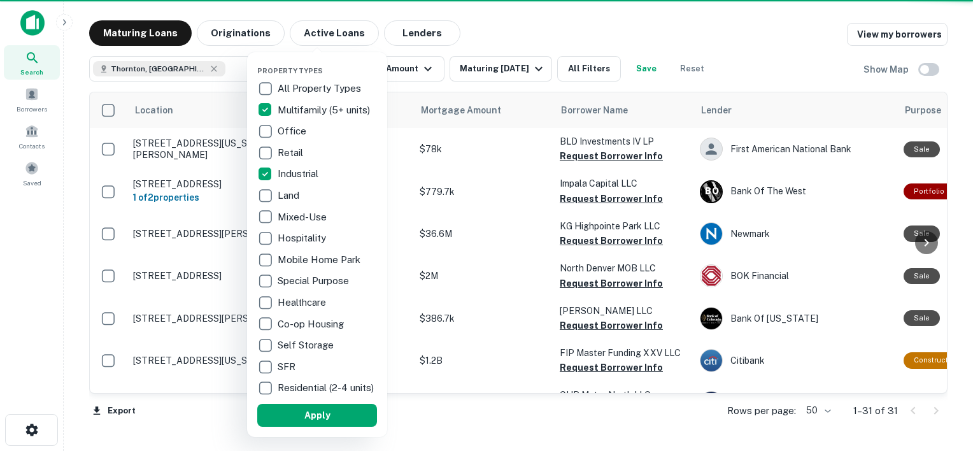
click at [339, 423] on button "Apply" at bounding box center [317, 415] width 120 height 23
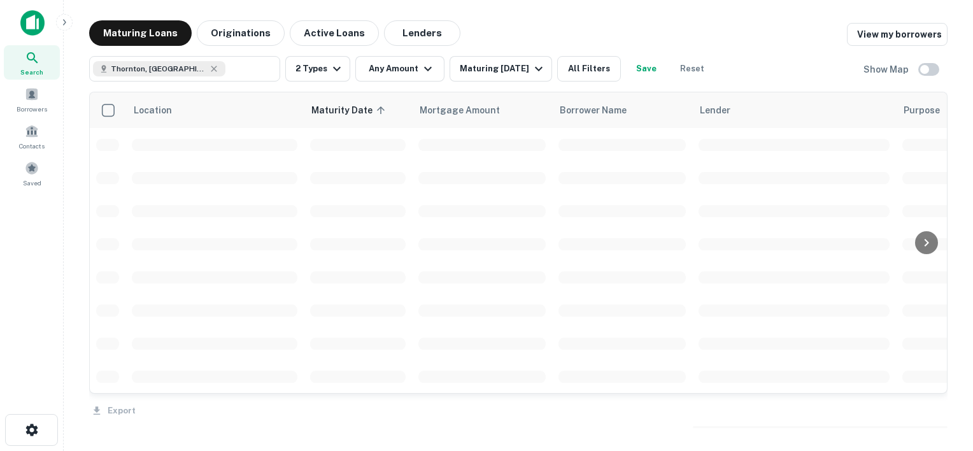
click at [424, 68] on div at bounding box center [486, 225] width 973 height 451
click at [424, 68] on icon "button" at bounding box center [428, 69] width 8 height 4
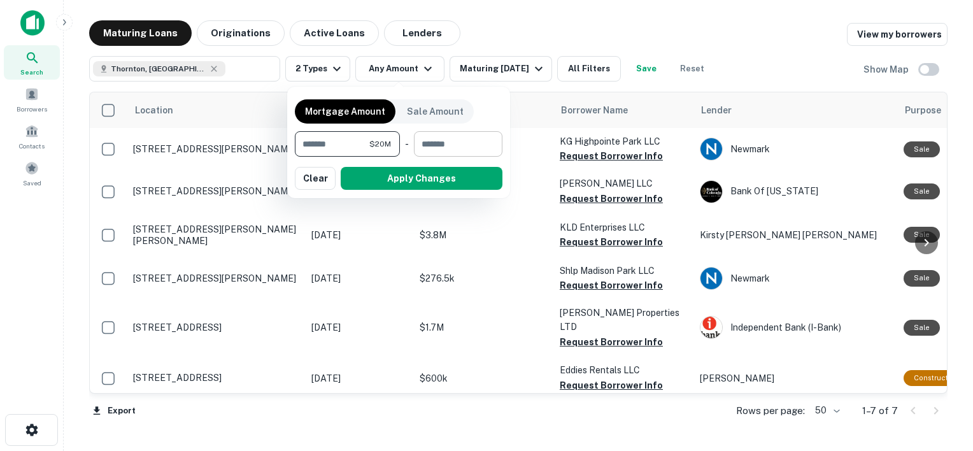
type input "********"
click at [422, 144] on input "number" at bounding box center [454, 143] width 80 height 25
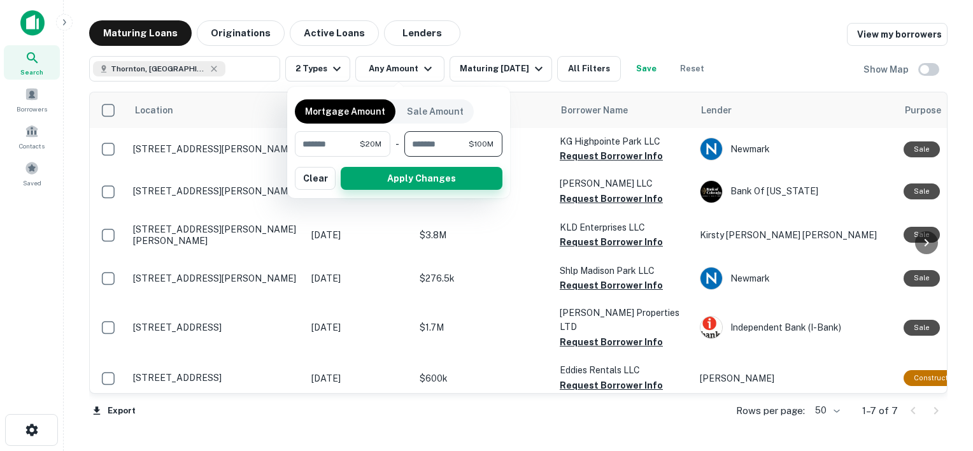
type input "*********"
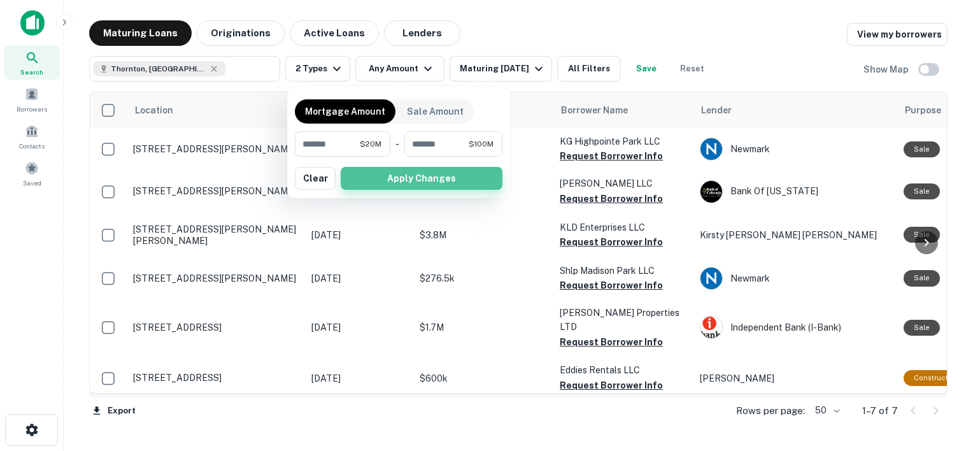
click at [425, 186] on button "Apply Changes" at bounding box center [422, 178] width 162 height 23
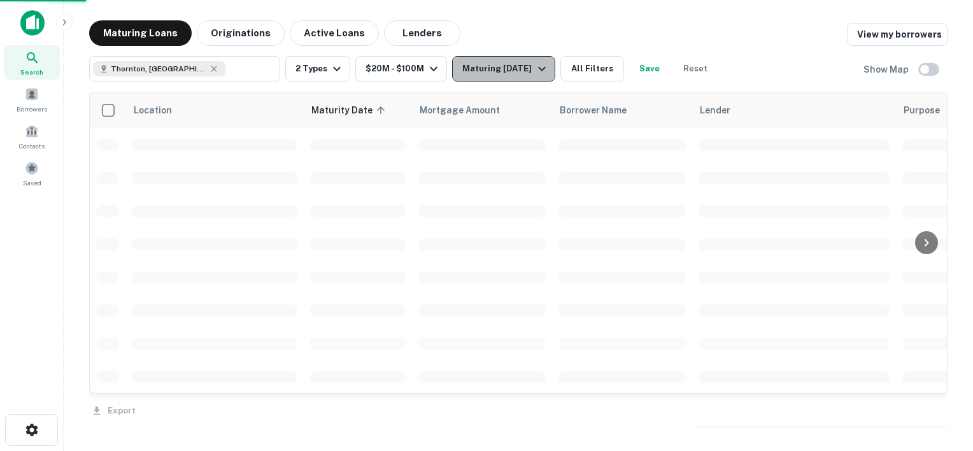
click at [535, 68] on div "Maturing In 6 Months" at bounding box center [505, 68] width 87 height 15
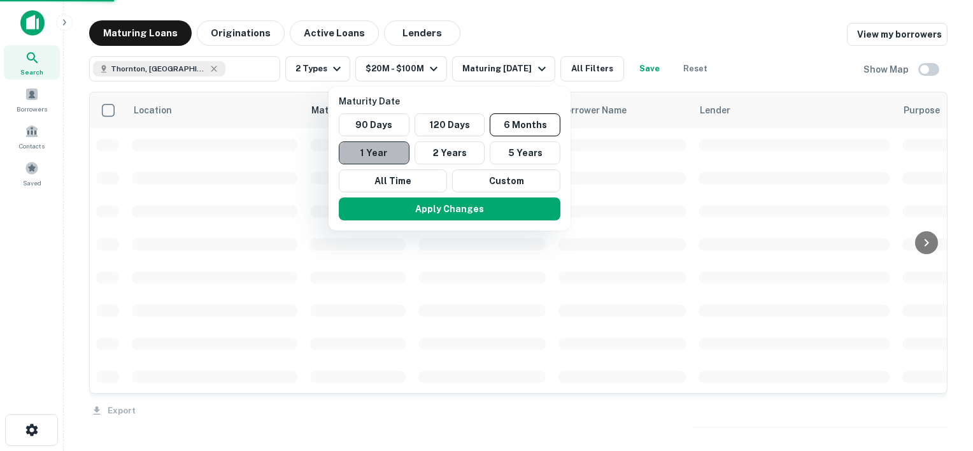
click at [392, 155] on button "1 Year" at bounding box center [374, 152] width 71 height 23
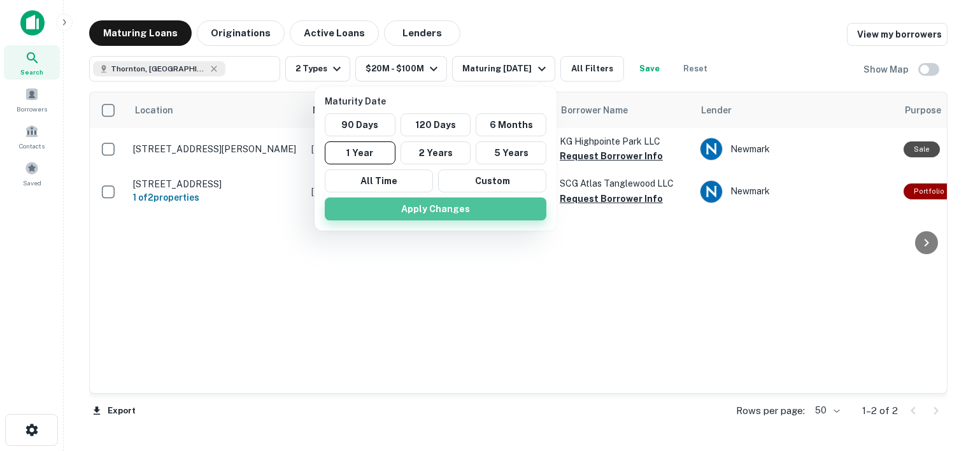
click at [443, 219] on button "Apply Changes" at bounding box center [436, 208] width 222 height 23
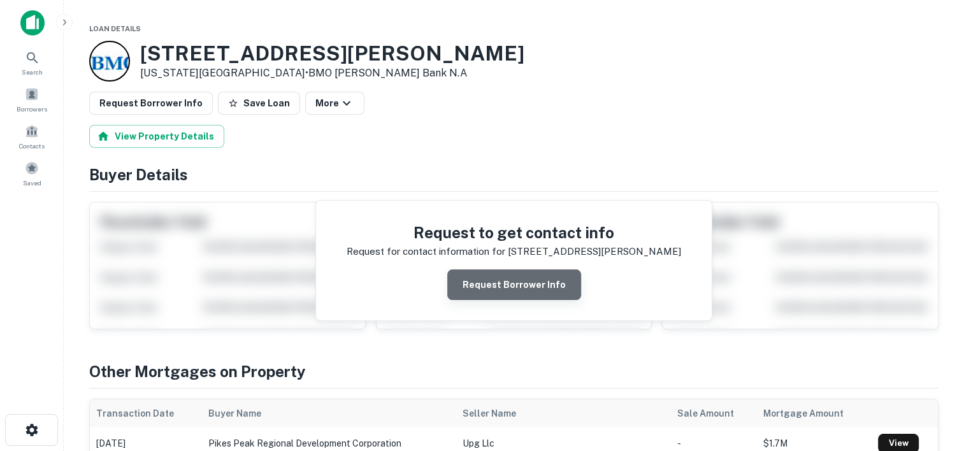
click at [531, 283] on button "Request Borrower Info" at bounding box center [514, 284] width 134 height 31
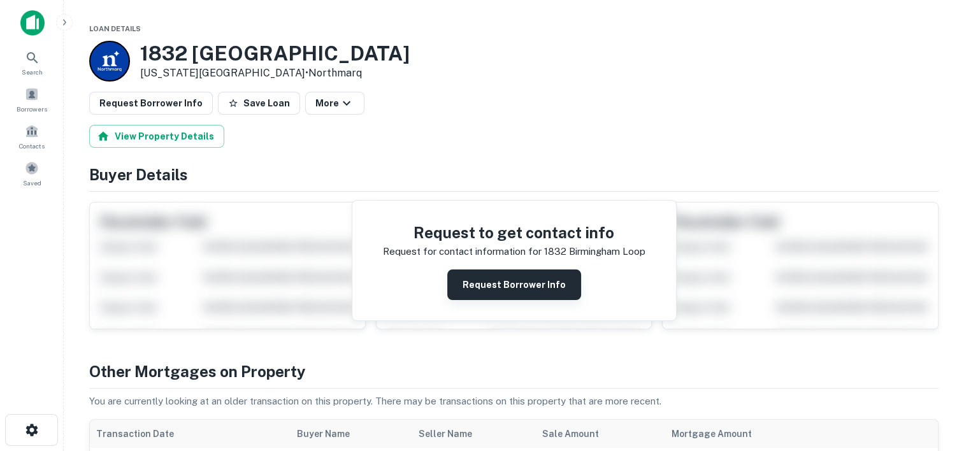
click at [472, 276] on button "Request Borrower Info" at bounding box center [514, 284] width 134 height 31
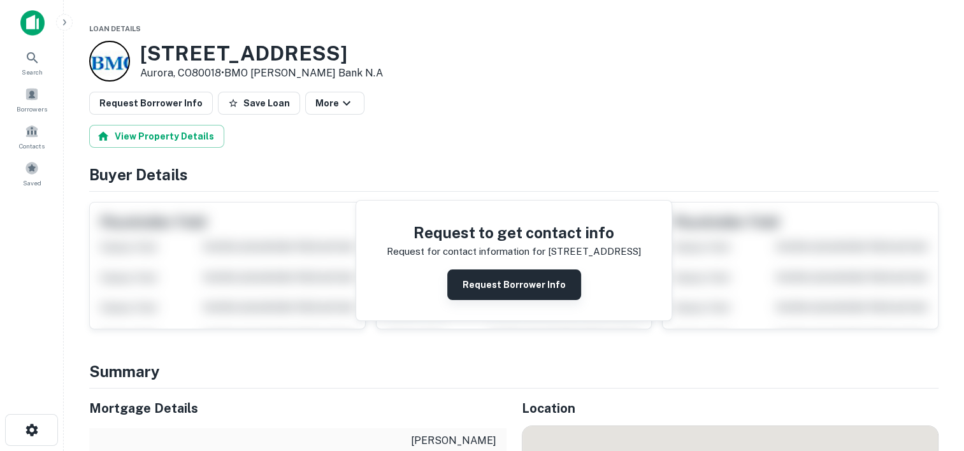
click at [481, 283] on button "Request Borrower Info" at bounding box center [514, 284] width 134 height 31
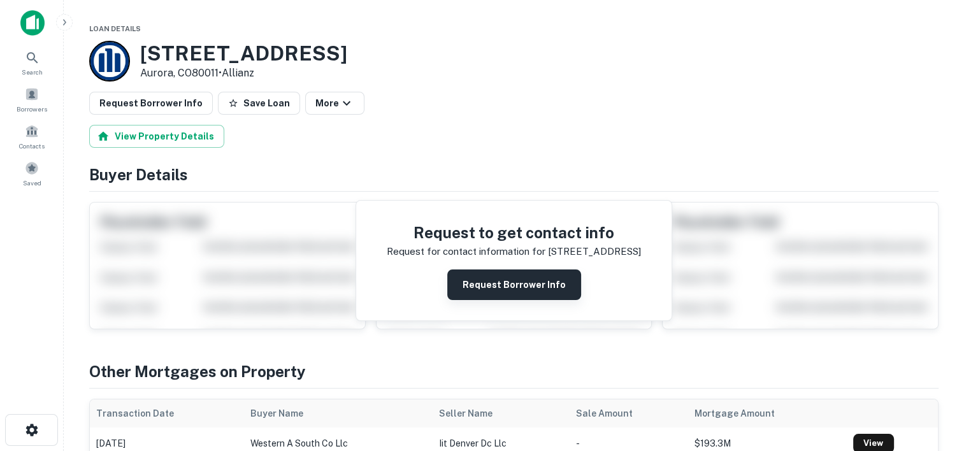
click at [482, 288] on button "Request Borrower Info" at bounding box center [514, 284] width 134 height 31
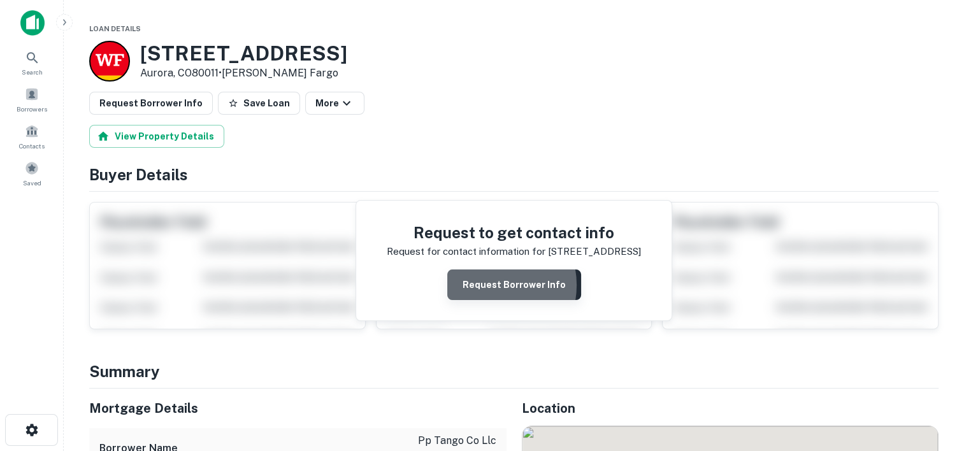
click at [489, 285] on button "Request Borrower Info" at bounding box center [514, 284] width 134 height 31
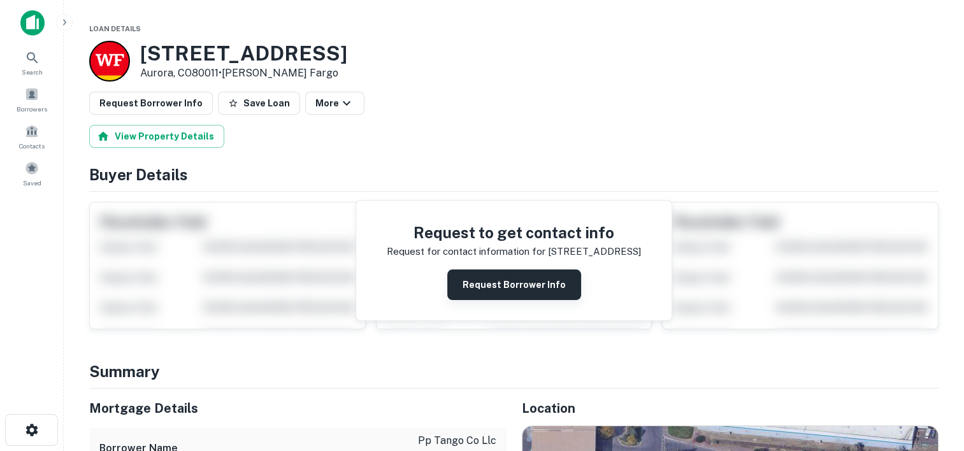
click at [473, 285] on button "Request Borrower Info" at bounding box center [514, 284] width 134 height 31
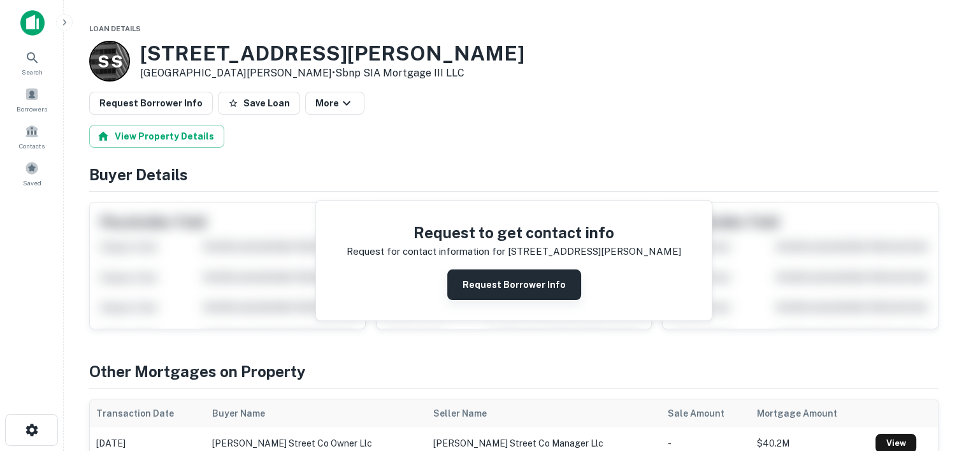
click at [492, 285] on button "Request Borrower Info" at bounding box center [514, 284] width 134 height 31
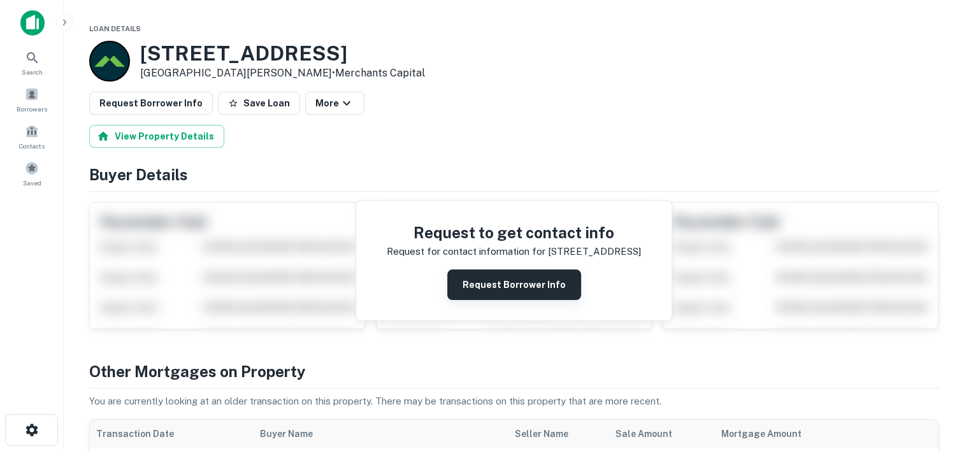
click at [503, 273] on button "Request Borrower Info" at bounding box center [514, 284] width 134 height 31
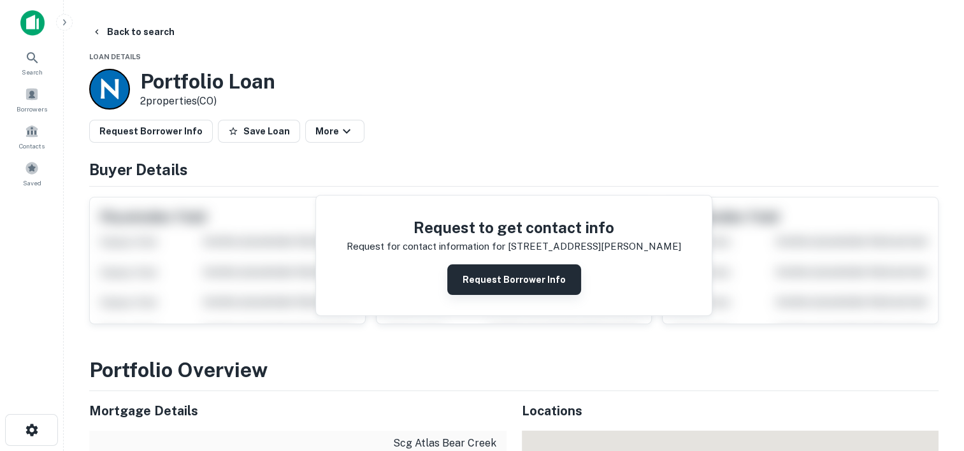
click at [508, 277] on button "Request Borrower Info" at bounding box center [514, 279] width 134 height 31
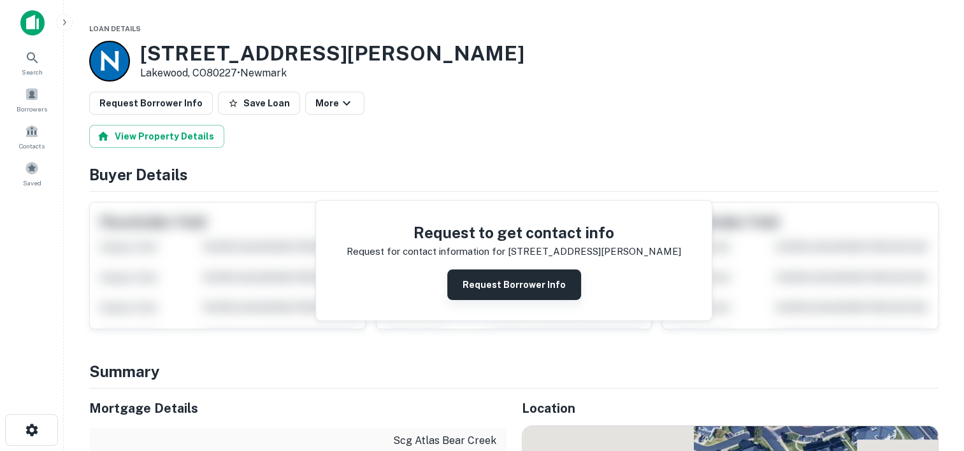
click at [484, 287] on button "Request Borrower Info" at bounding box center [514, 284] width 134 height 31
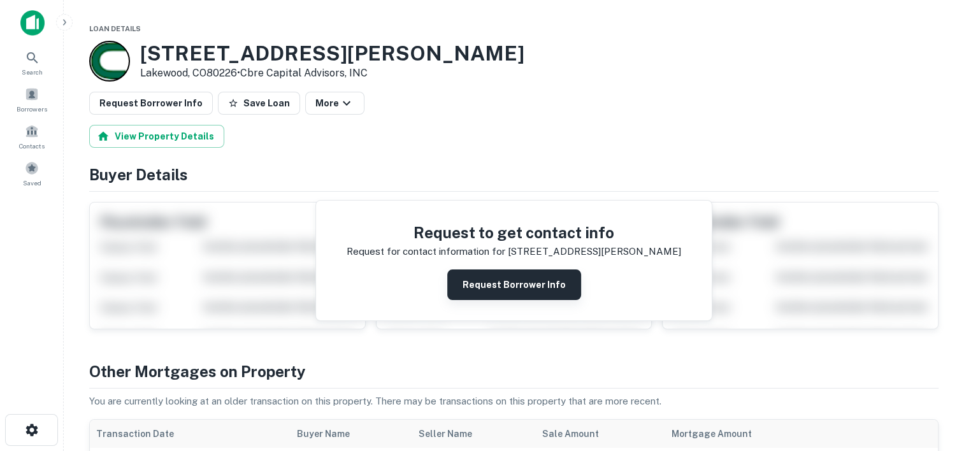
click at [501, 285] on button "Request Borrower Info" at bounding box center [514, 284] width 134 height 31
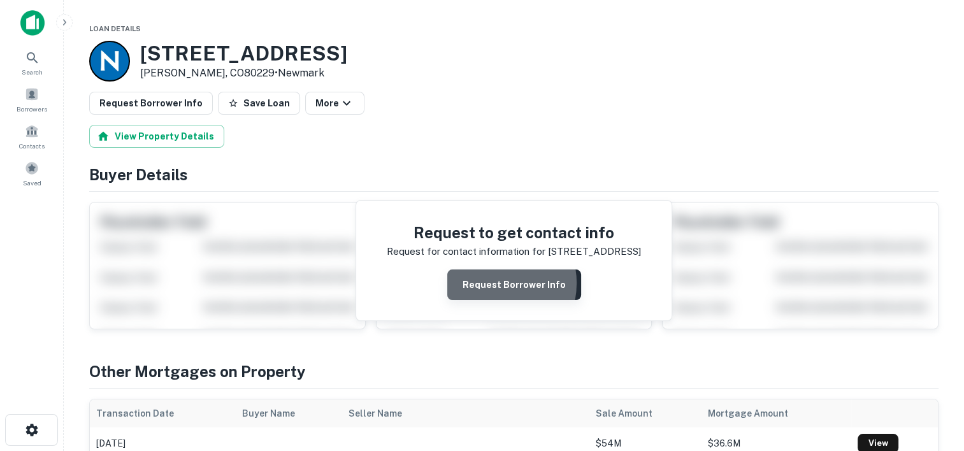
click at [492, 283] on button "Request Borrower Info" at bounding box center [514, 284] width 134 height 31
